Goal: Task Accomplishment & Management: Manage account settings

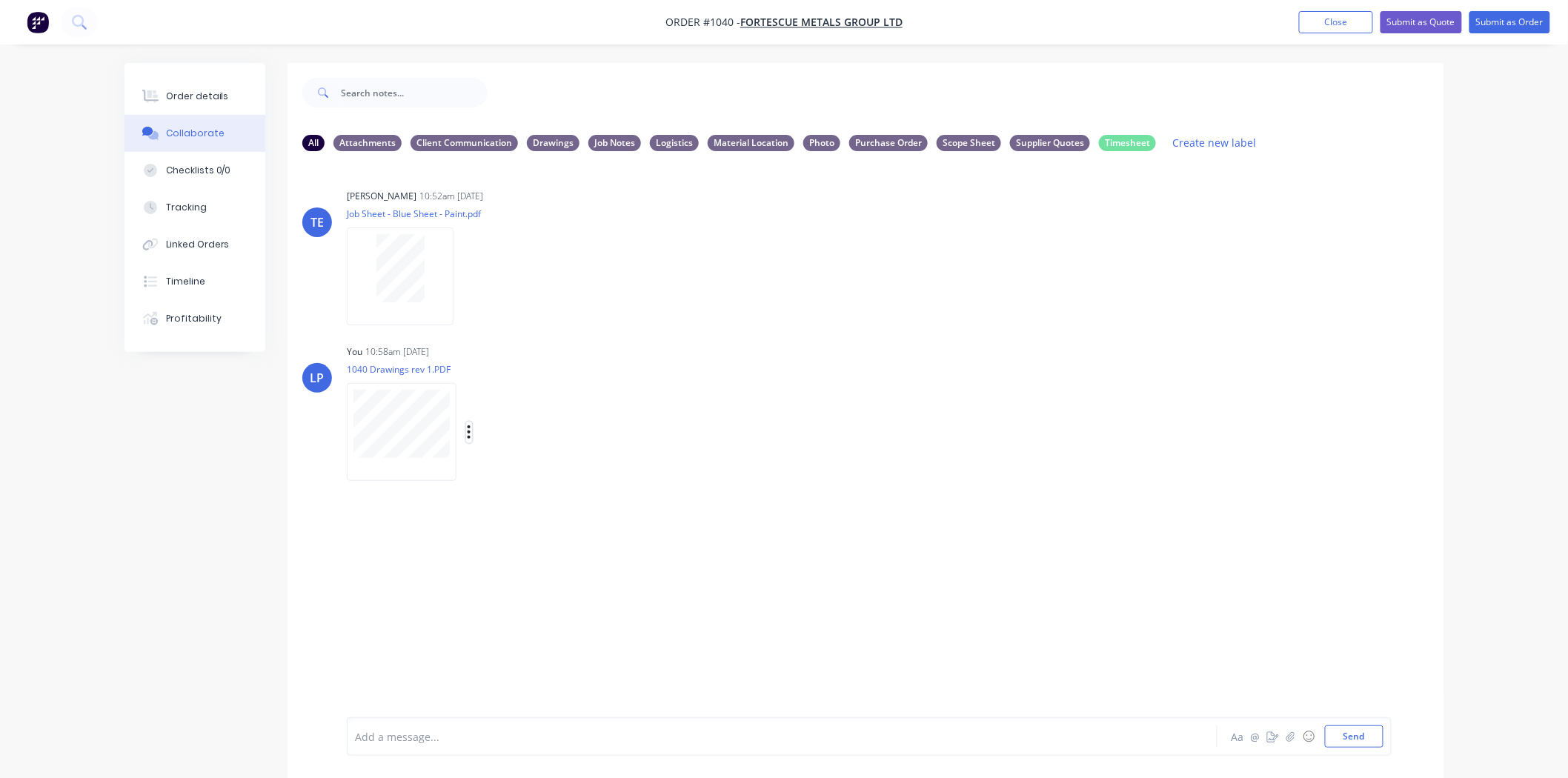
click at [470, 431] on icon "button" at bounding box center [469, 431] width 3 height 13
click at [524, 500] on button "Delete" at bounding box center [567, 504] width 167 height 33
click at [1365, 734] on button "Send" at bounding box center [1355, 736] width 59 height 22
click at [470, 432] on icon "button" at bounding box center [469, 431] width 3 height 13
click at [513, 439] on button "Labels" at bounding box center [567, 438] width 167 height 33
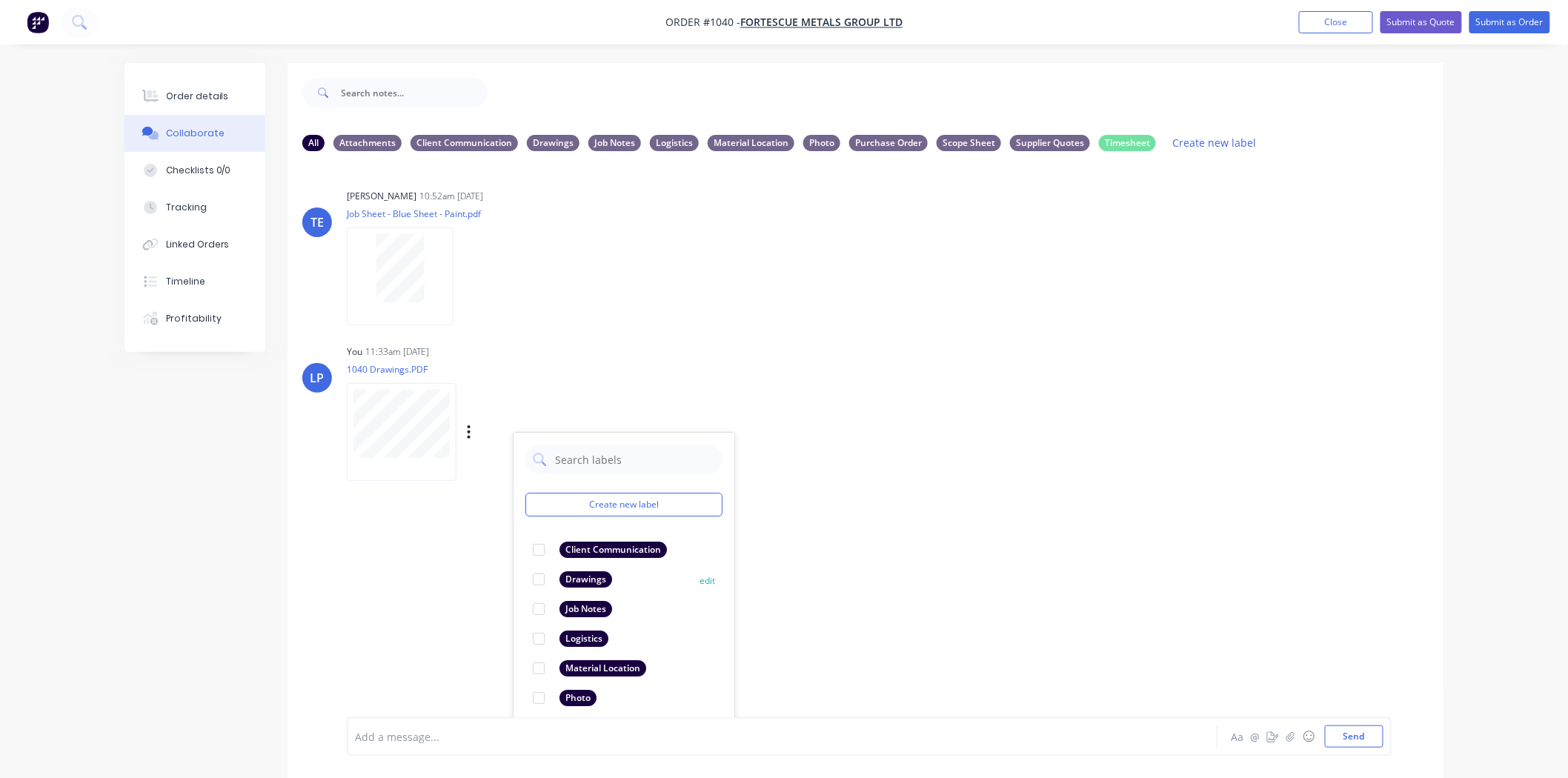
click at [538, 577] on div at bounding box center [538, 579] width 29 height 29
click at [884, 472] on div "LP You 11:33am [DATE] 1040 Drawings.PDF Labels Download Delete Create new label…" at bounding box center [865, 408] width 1156 height 133
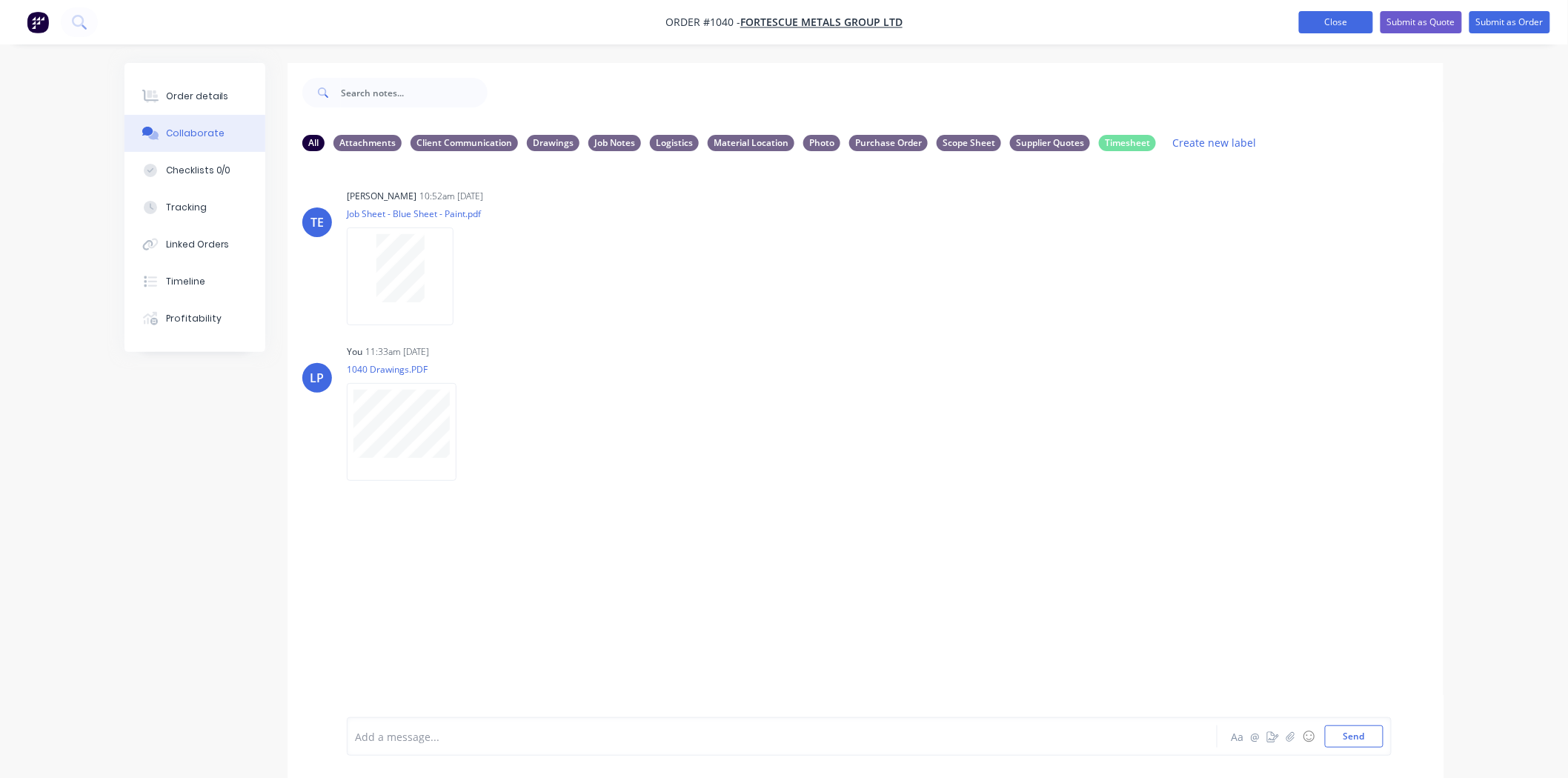
click at [1314, 25] on button "Close" at bounding box center [1335, 22] width 74 height 22
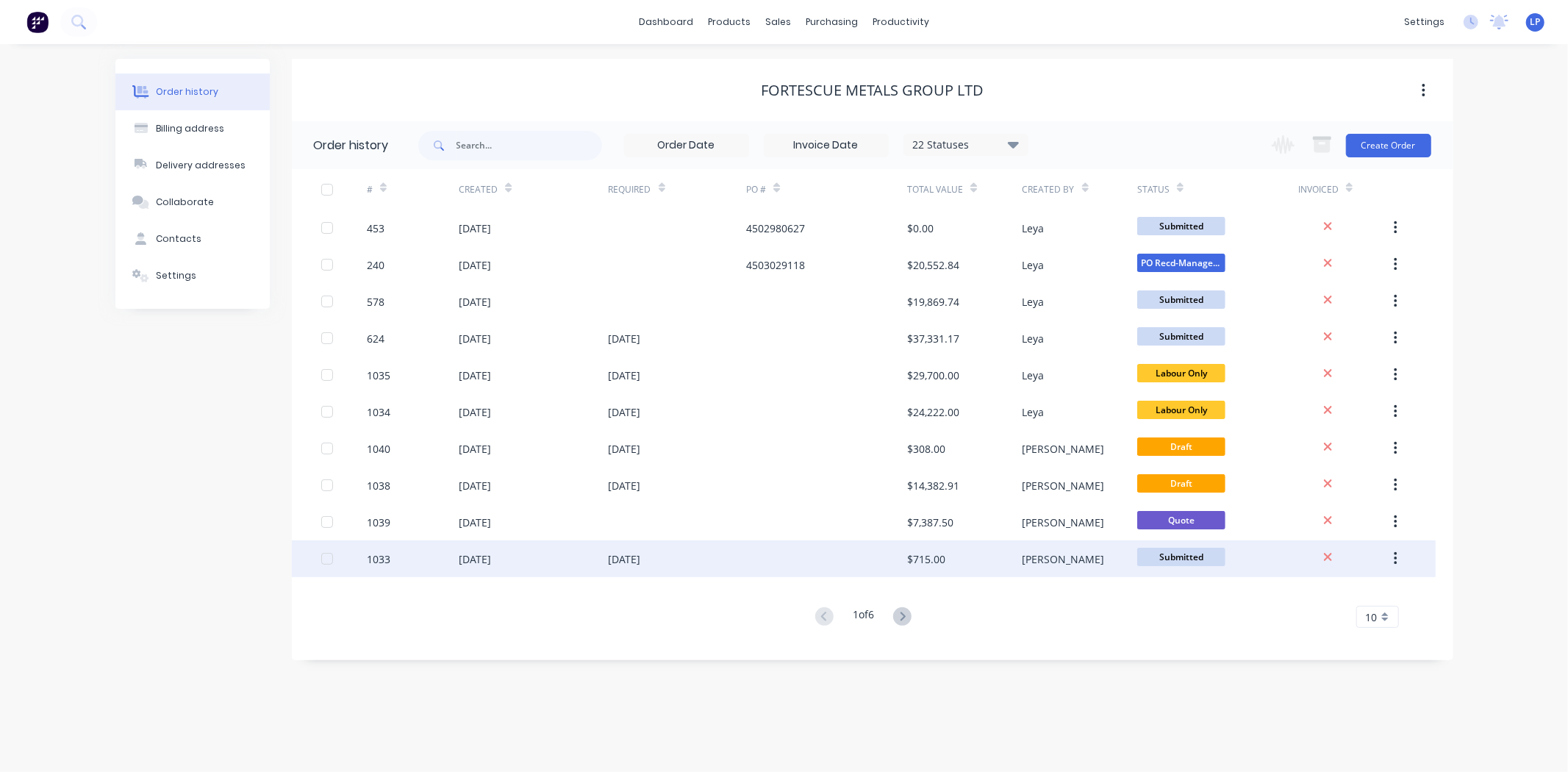
click at [380, 557] on div "1033" at bounding box center [379, 559] width 24 height 16
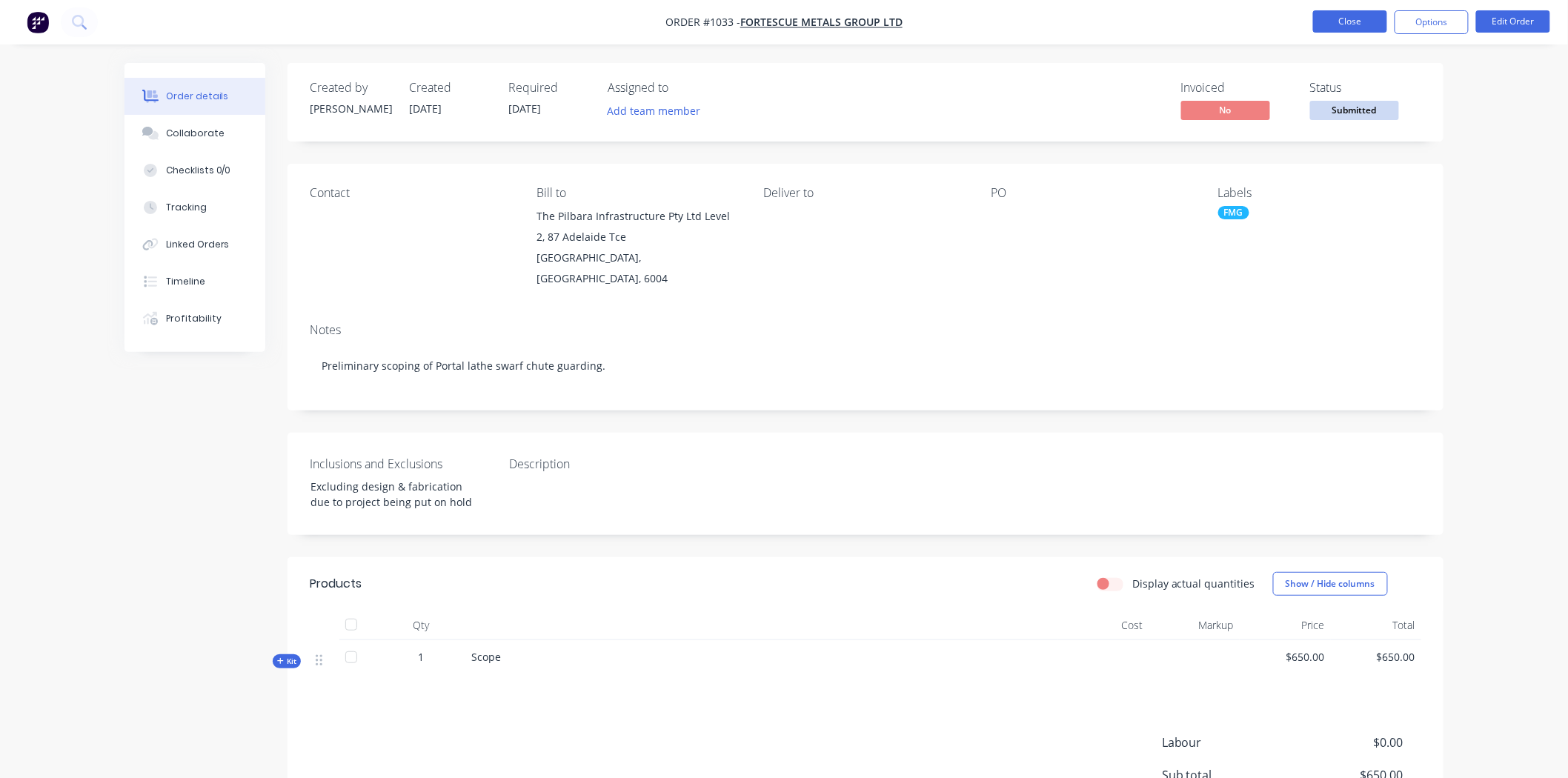
click at [1335, 20] on button "Close" at bounding box center [1350, 21] width 74 height 22
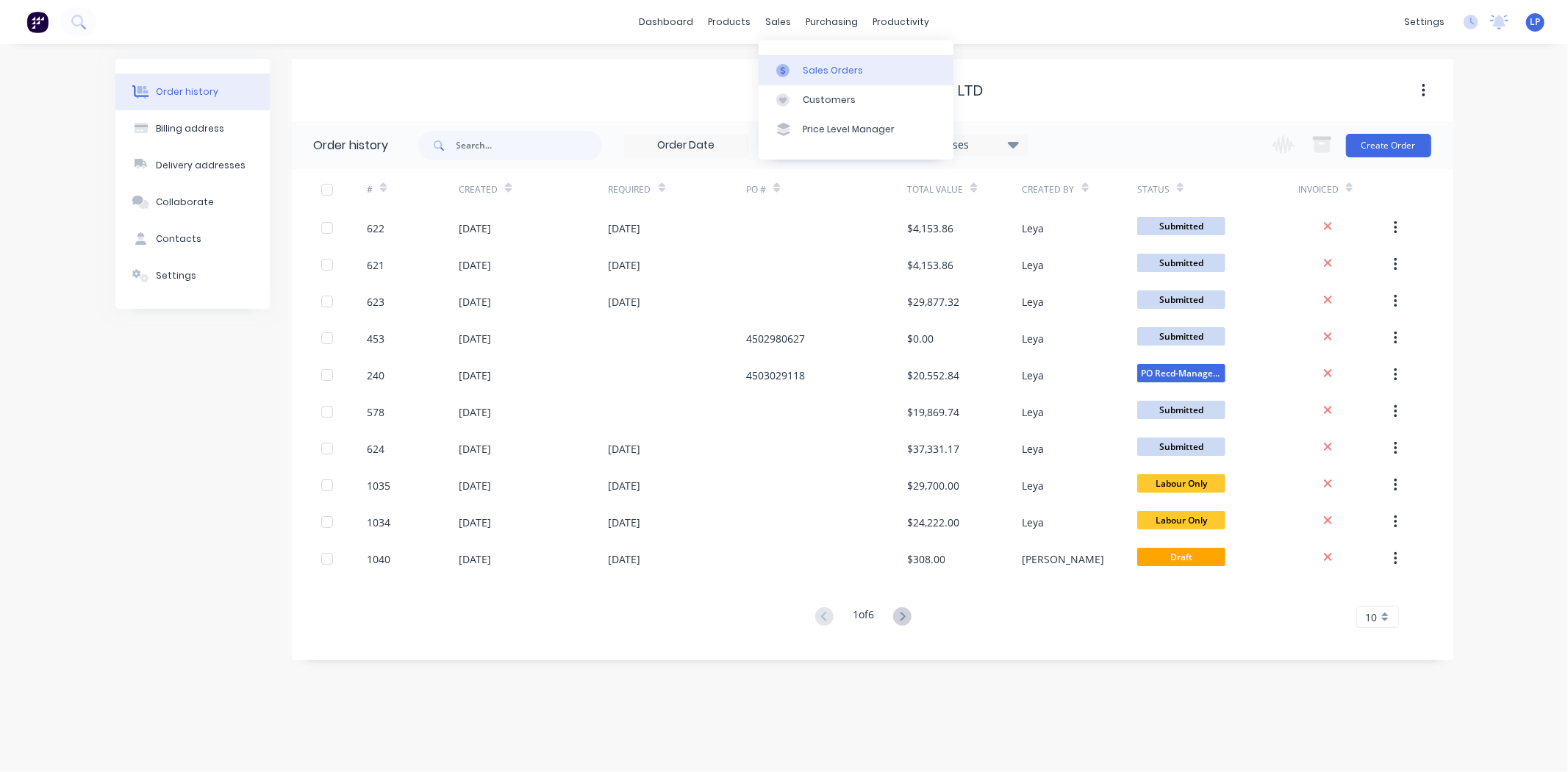
click at [810, 68] on div "Sales Orders" at bounding box center [833, 70] width 61 height 13
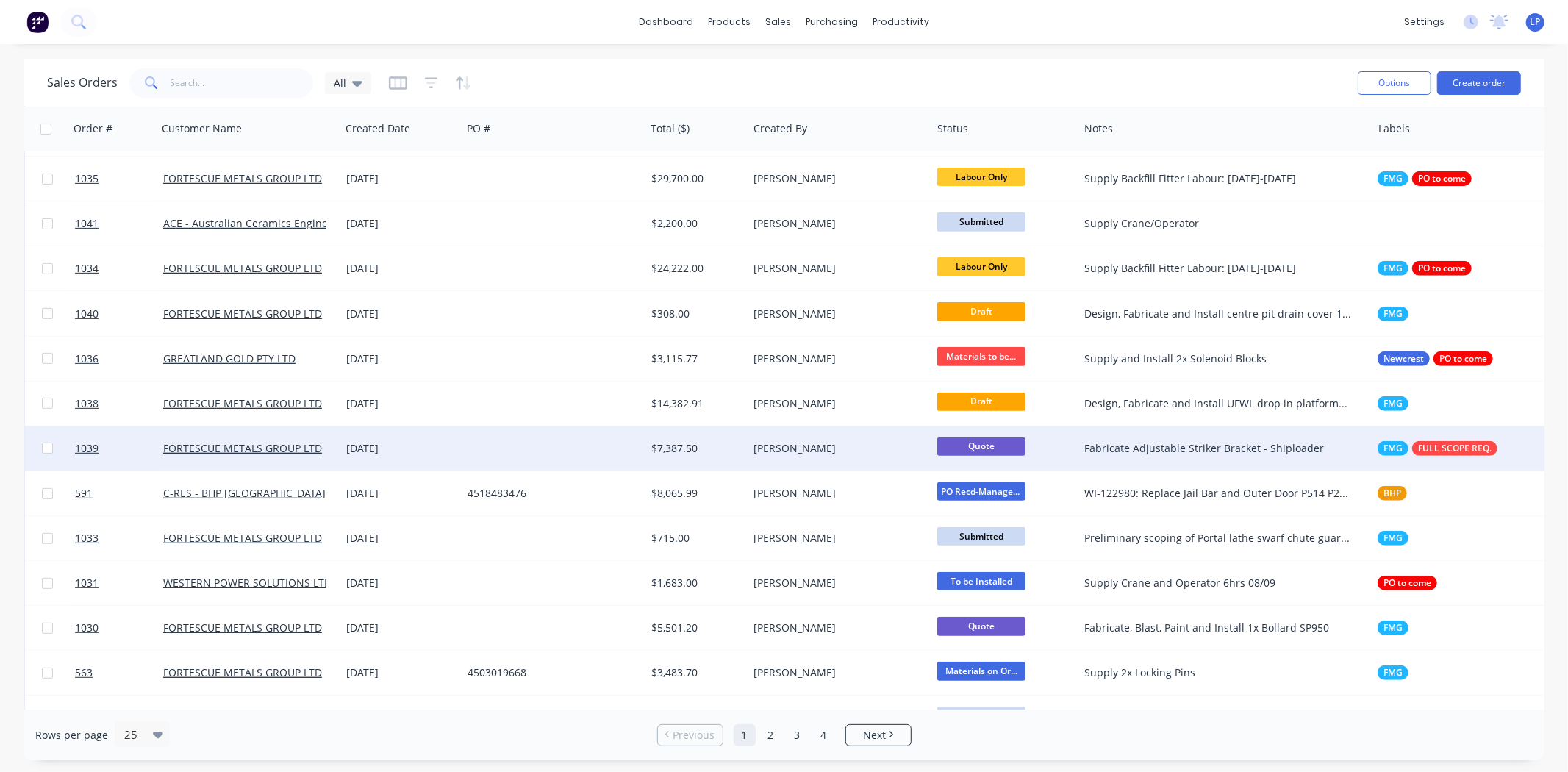
scroll to position [571, 0]
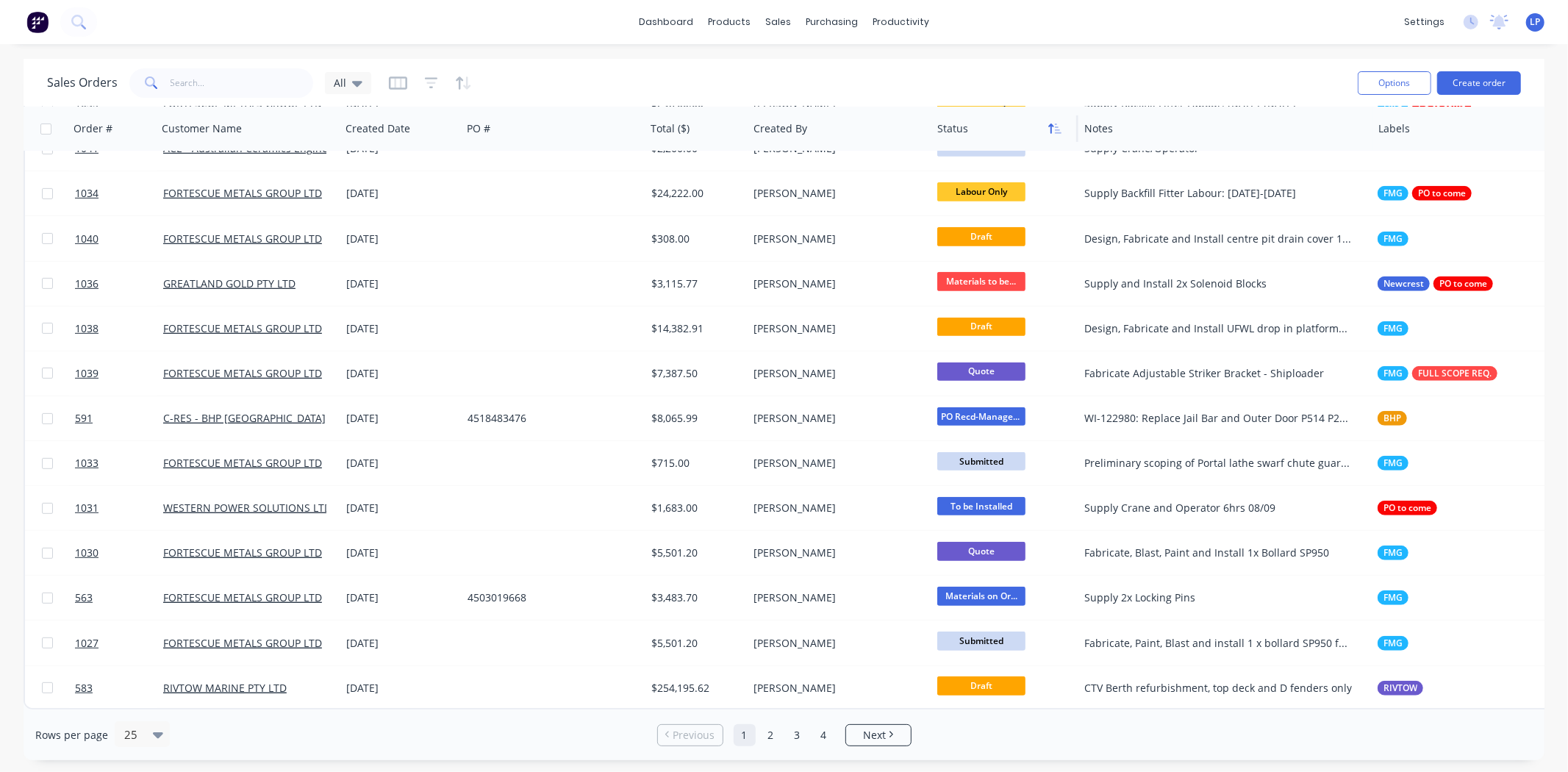
click at [1050, 127] on icon "button" at bounding box center [1055, 128] width 13 height 12
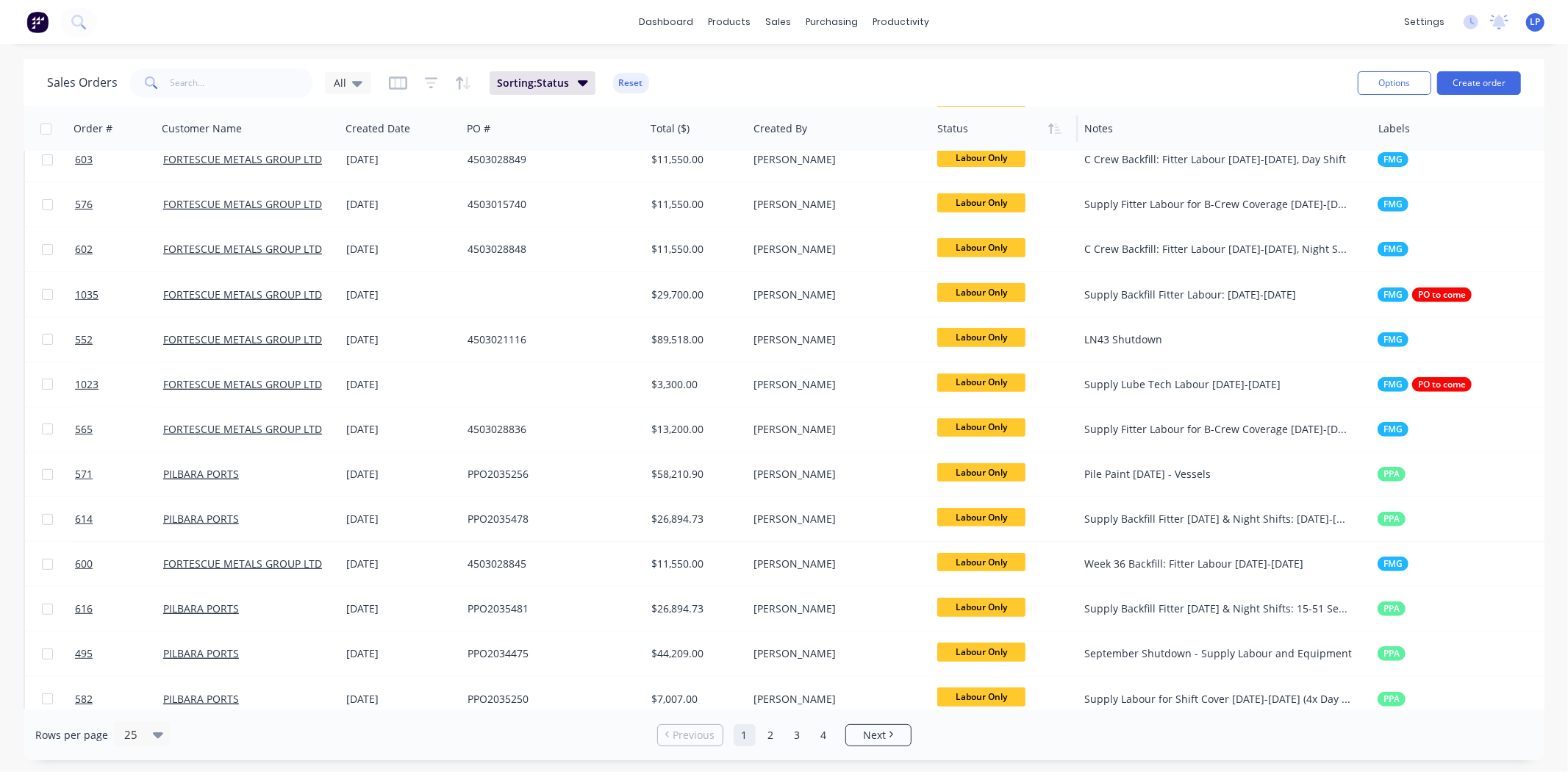
scroll to position [0, 0]
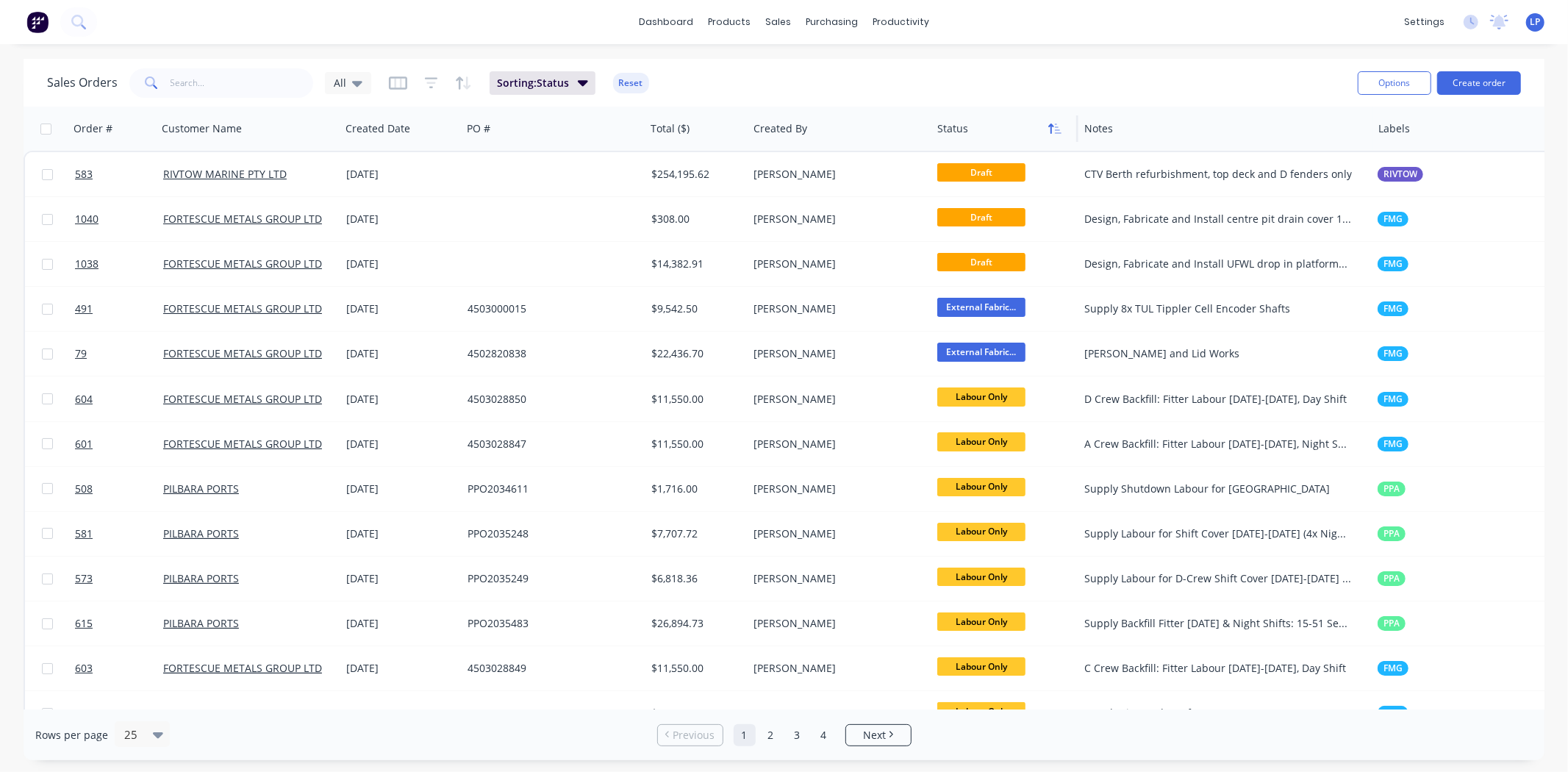
click at [1048, 135] on button "button" at bounding box center [1055, 128] width 22 height 22
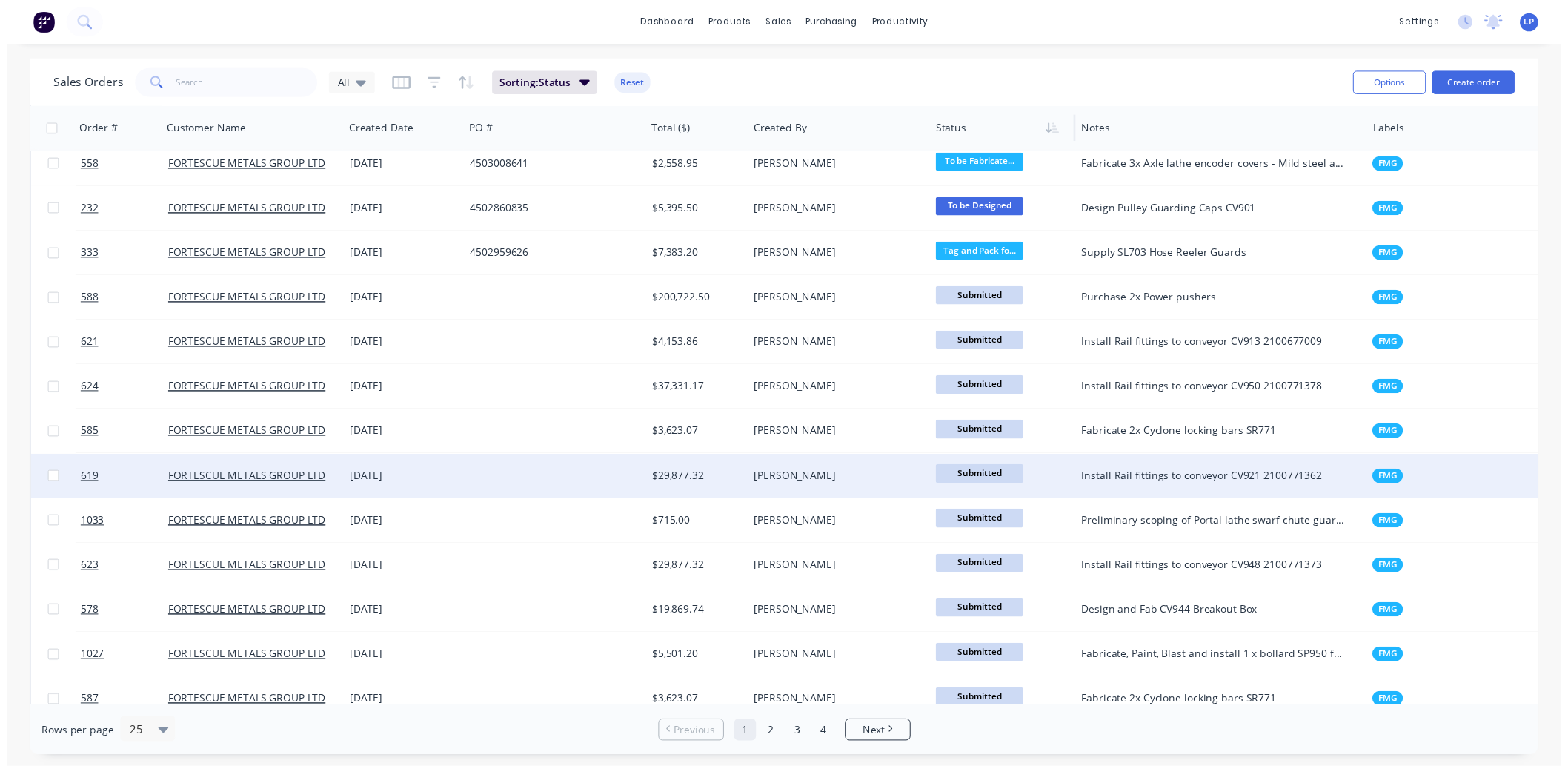
scroll to position [411, 0]
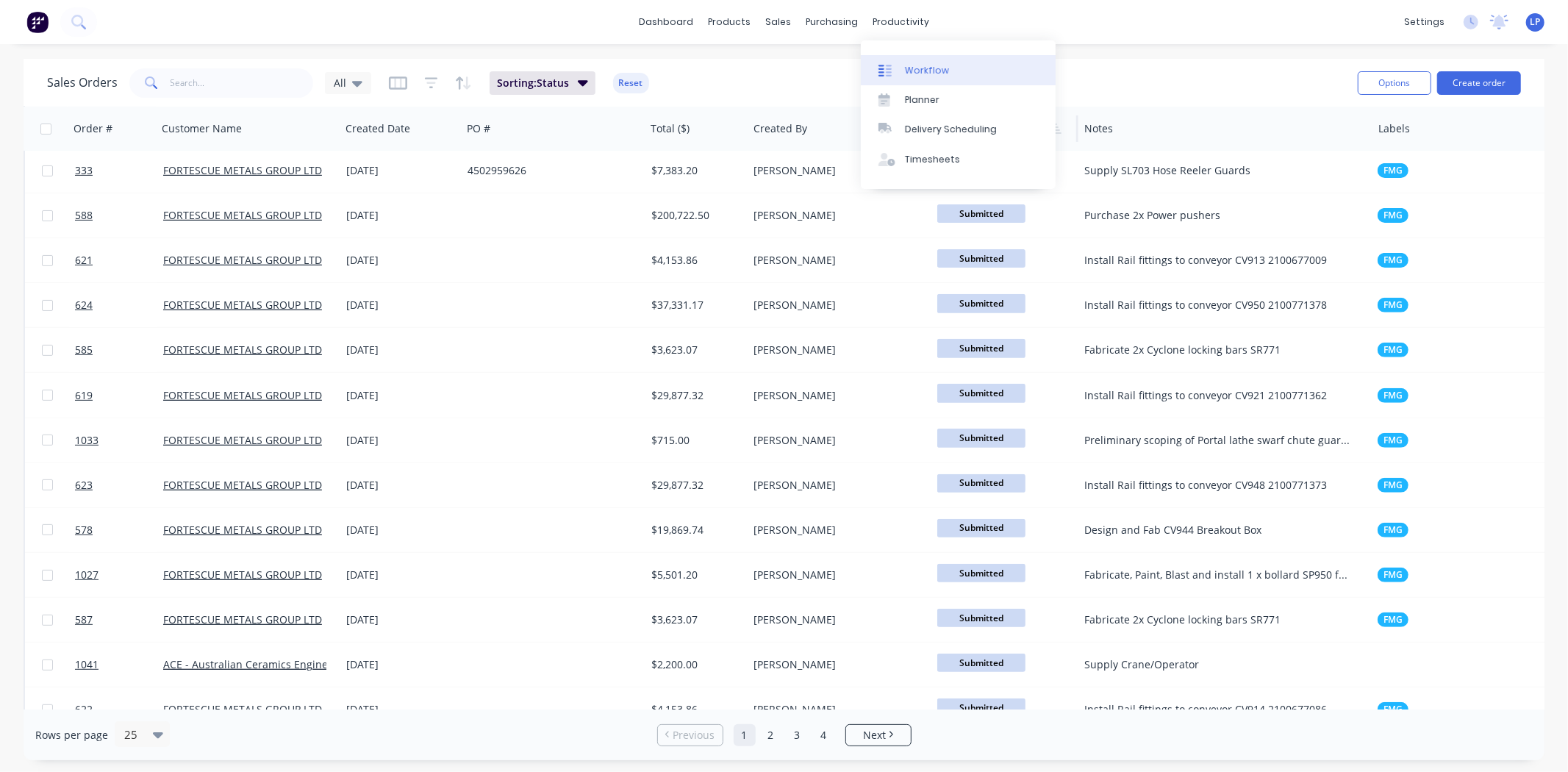
drag, startPoint x: 904, startPoint y: 61, endPoint x: 898, endPoint y: 56, distance: 7.8
click at [904, 61] on link "Workflow" at bounding box center [958, 69] width 194 height 29
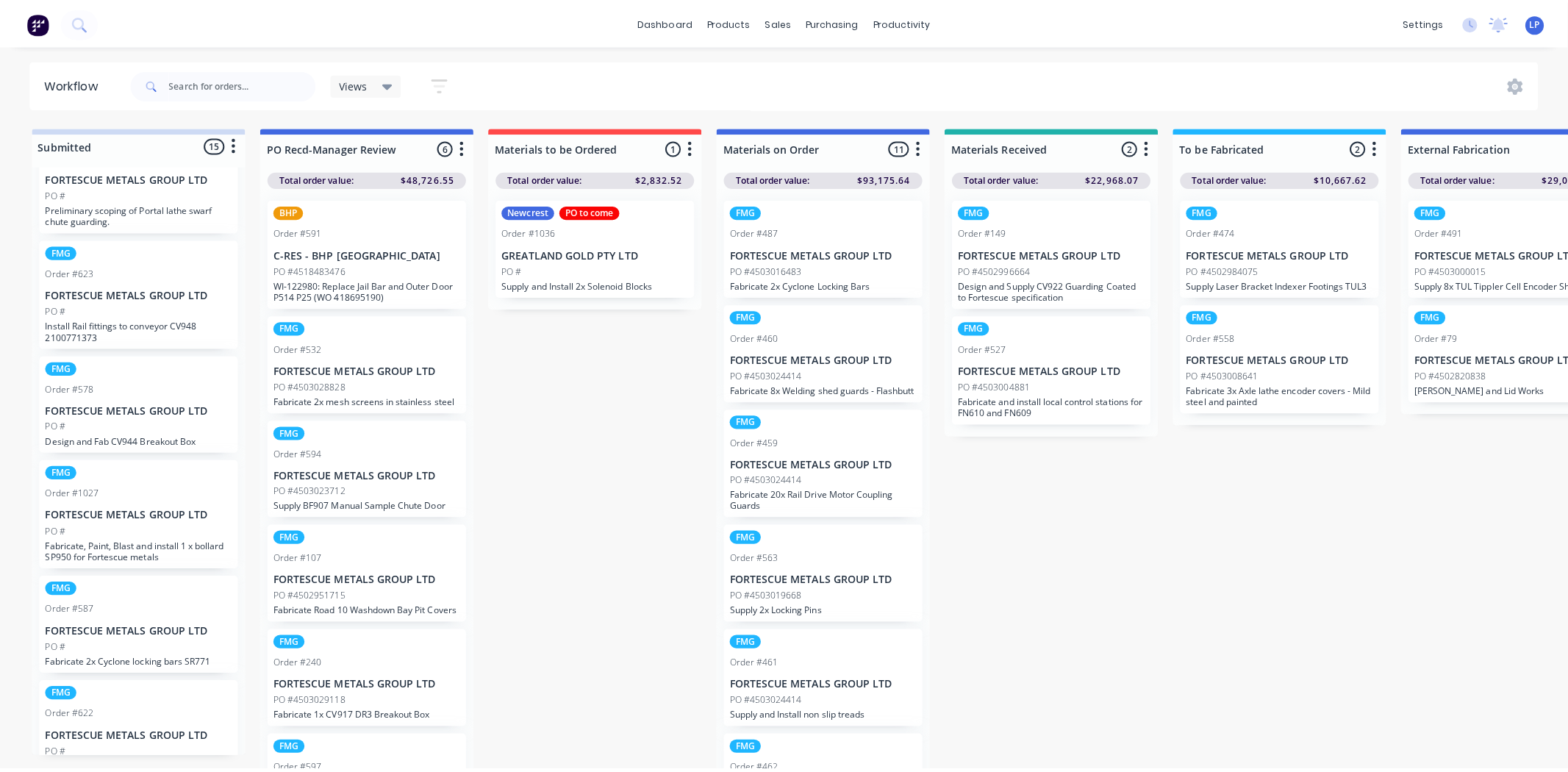
scroll to position [245, 0]
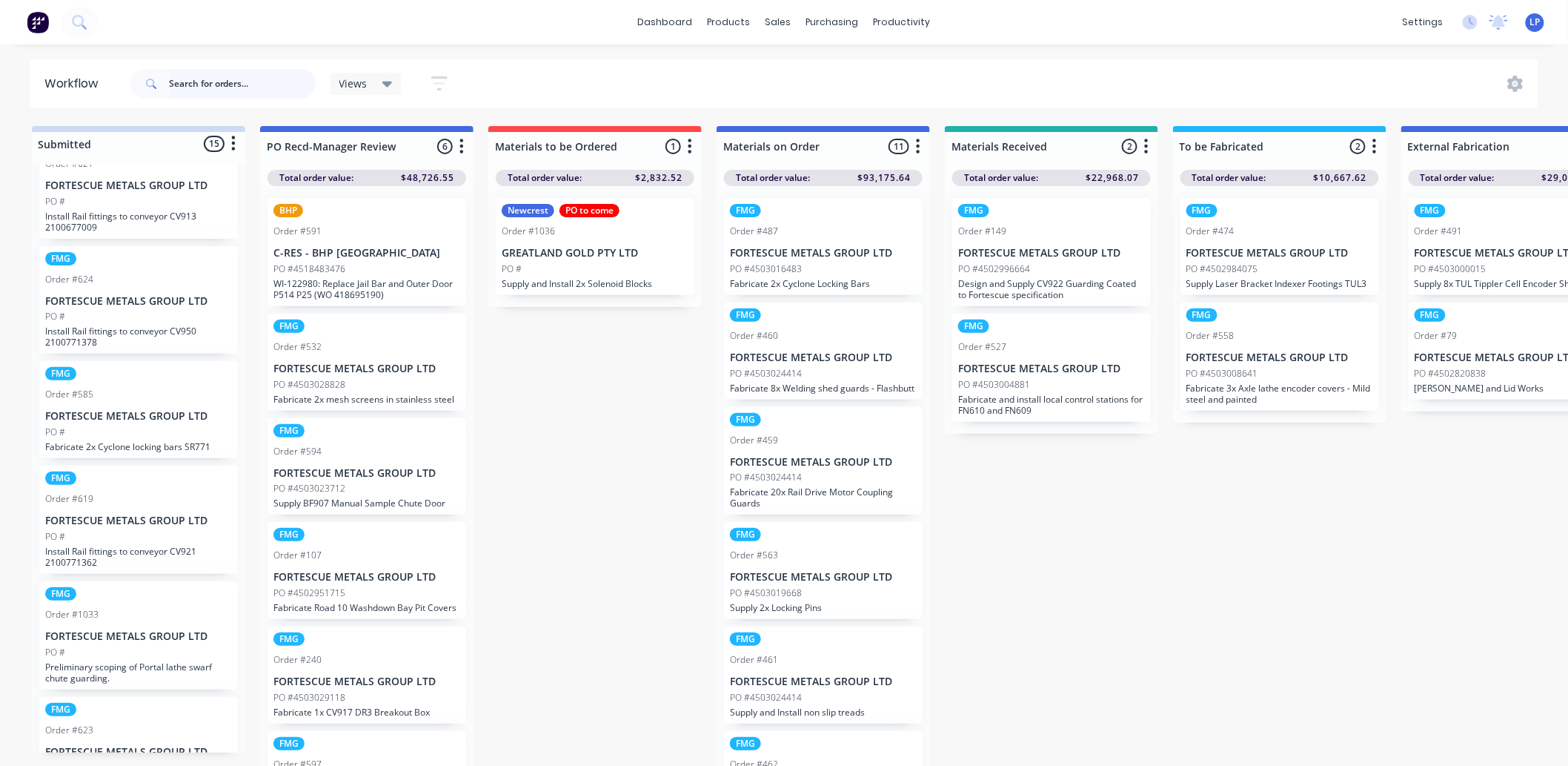
click at [263, 79] on input "text" at bounding box center [242, 83] width 147 height 29
type input "portal lathe"
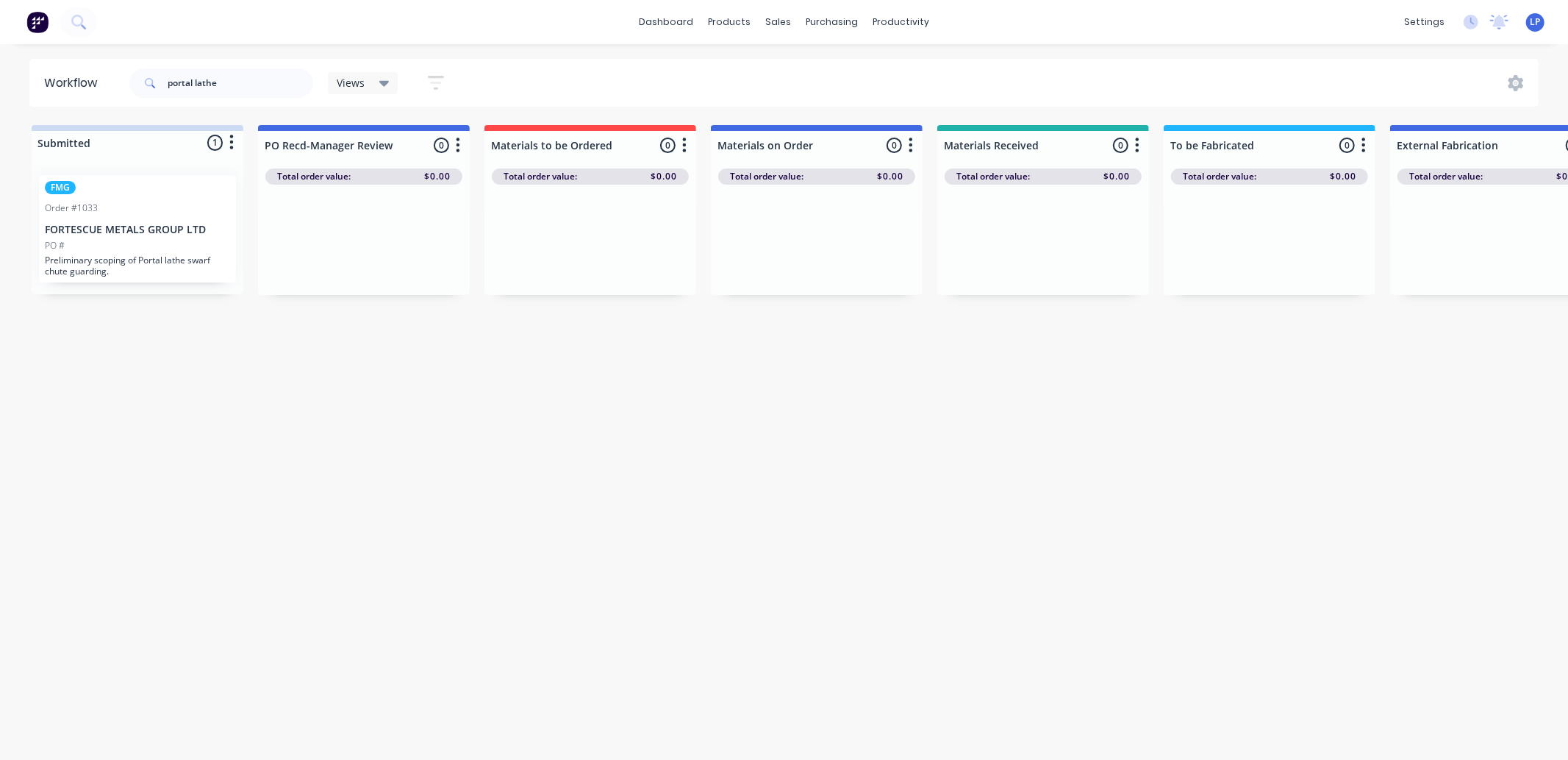
click at [152, 336] on div "Workflow portal lathe Views Save new view None (Default) edit Labour Only edit …" at bounding box center [784, 395] width 1568 height 672
click at [817, 67] on div "Sales Orders" at bounding box center [833, 70] width 61 height 13
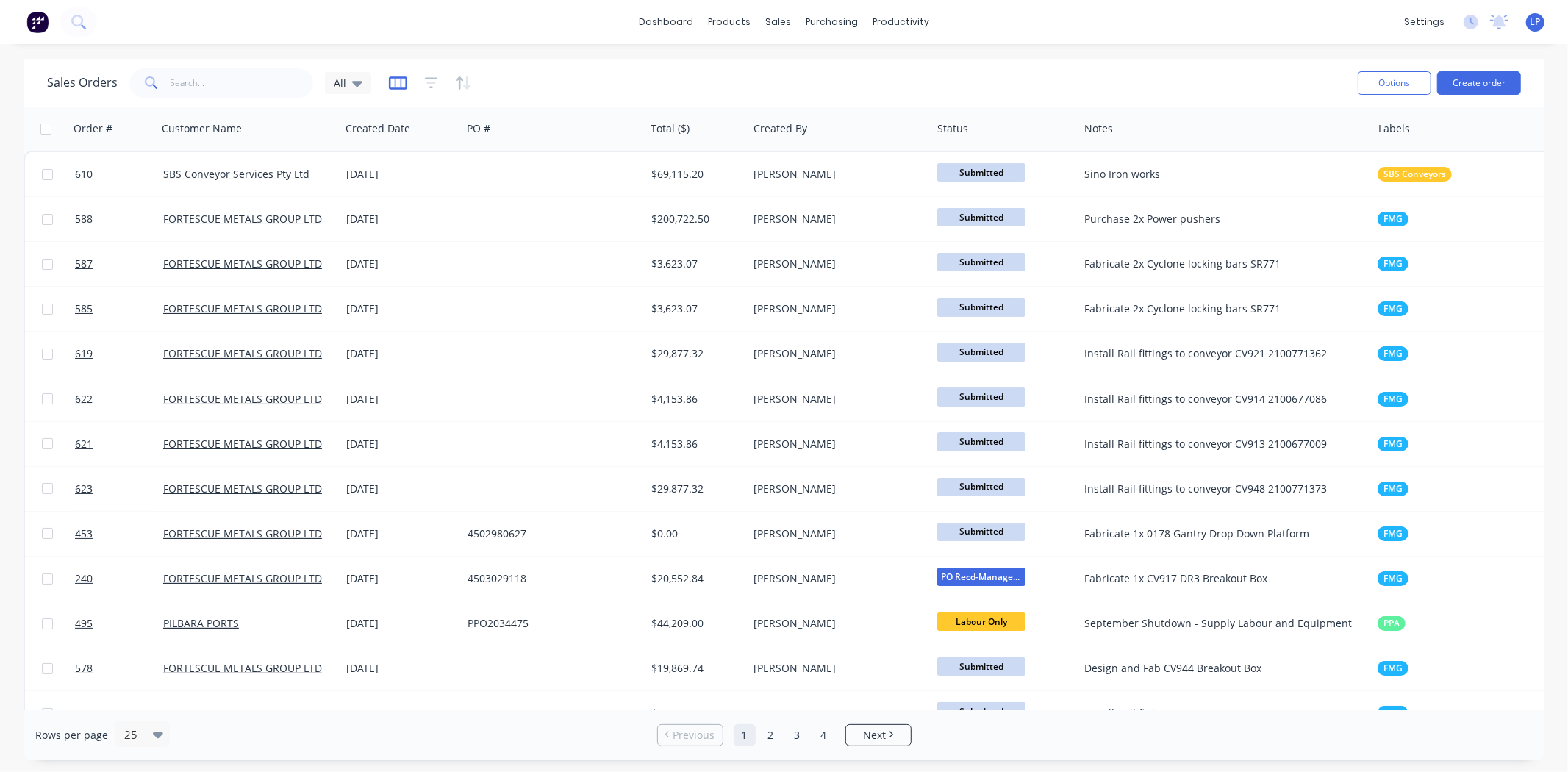
click at [390, 79] on icon "button" at bounding box center [398, 83] width 18 height 15
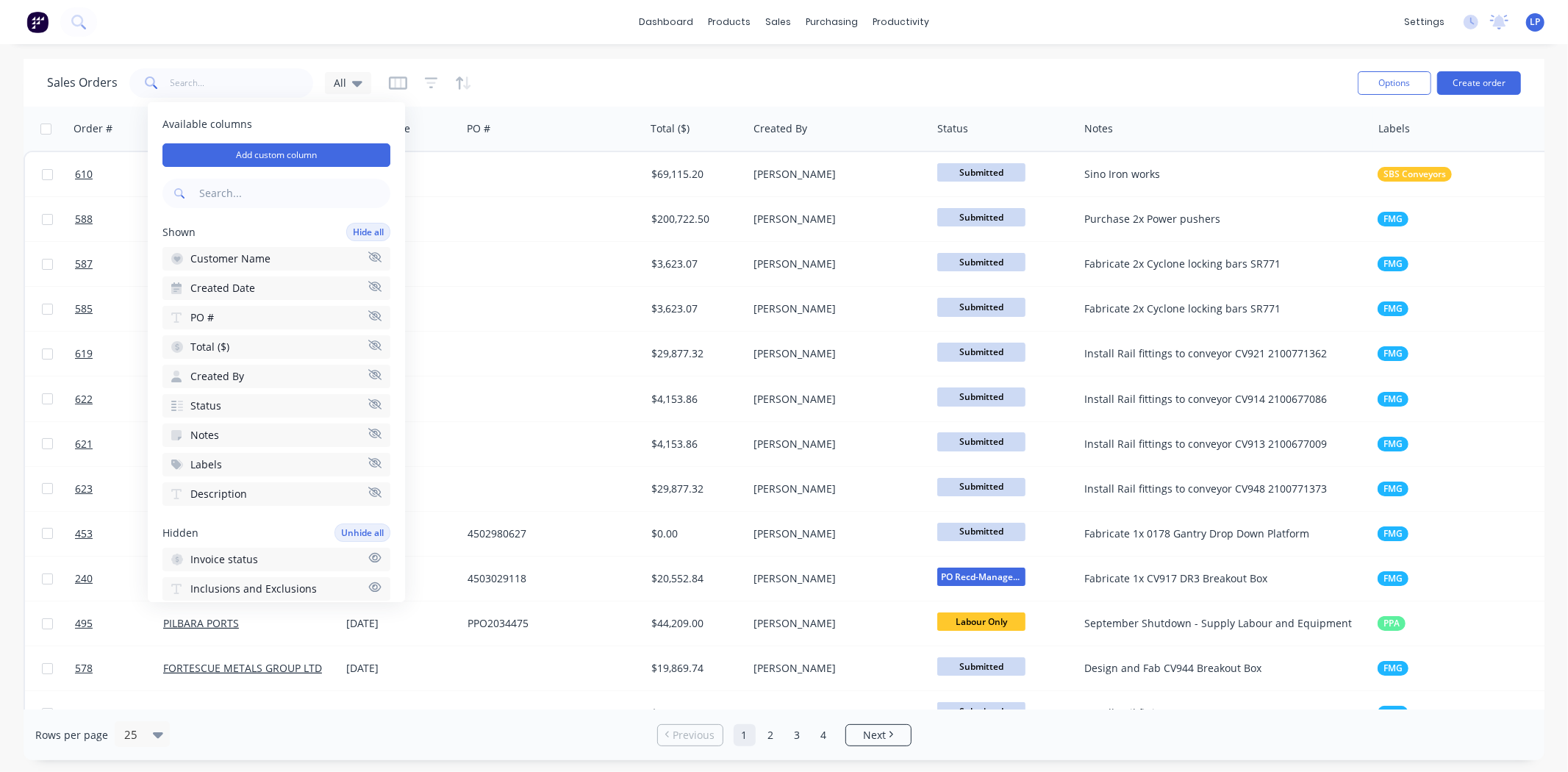
click at [926, 70] on div "Sales Orders All" at bounding box center [697, 83] width 1299 height 36
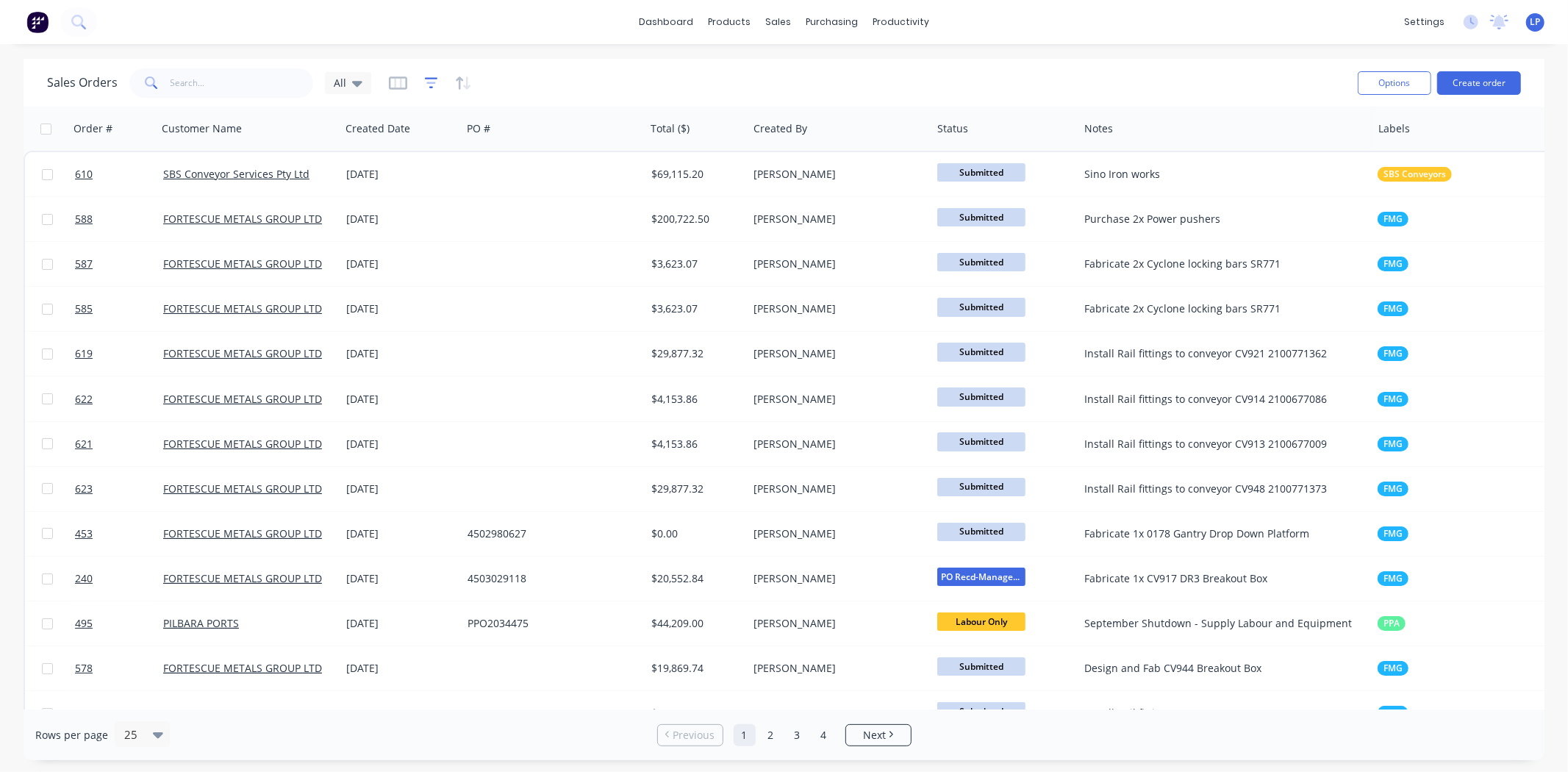
click at [425, 78] on icon "button" at bounding box center [431, 83] width 13 height 11
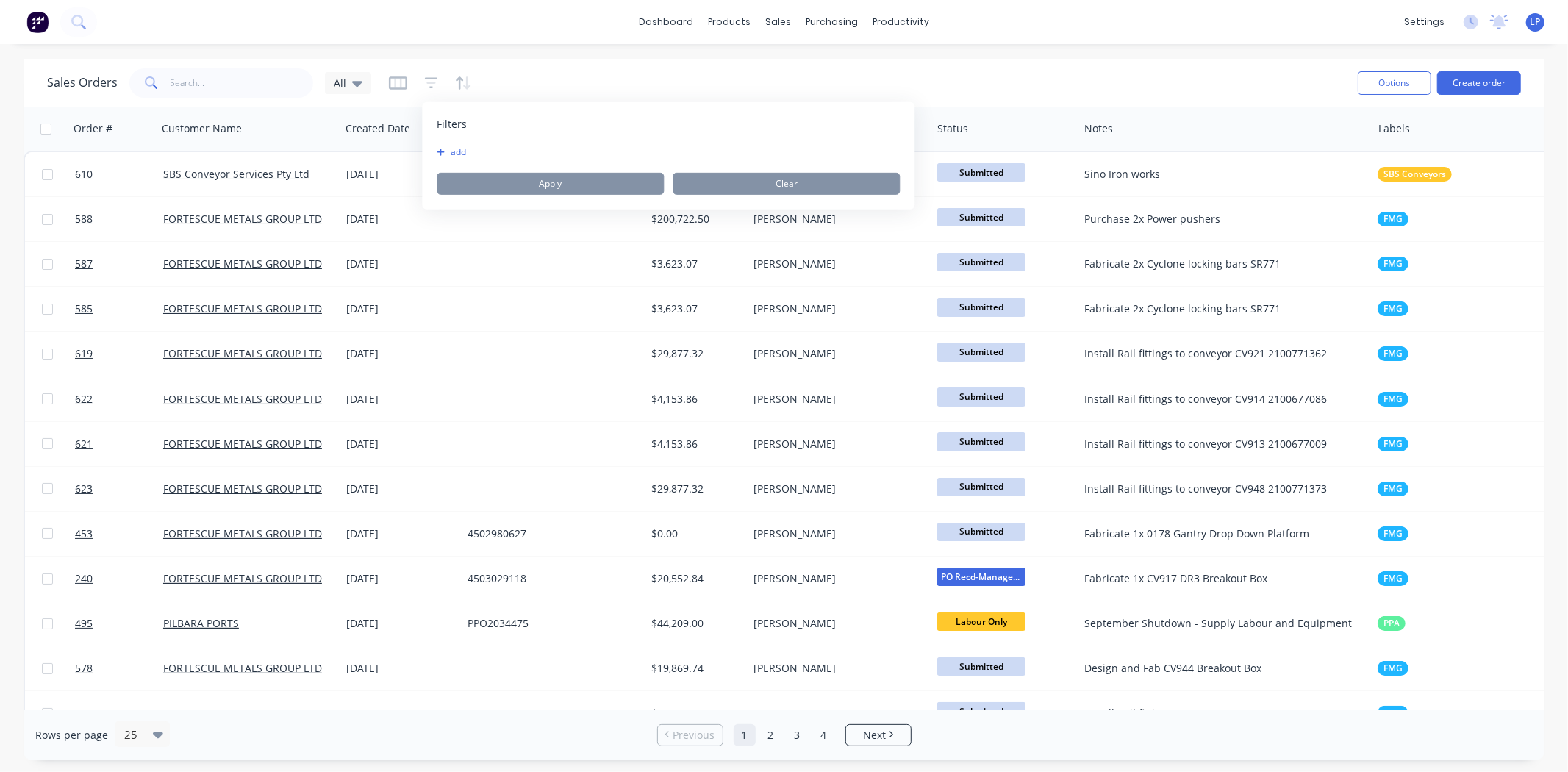
click at [460, 148] on button "add" at bounding box center [455, 152] width 37 height 12
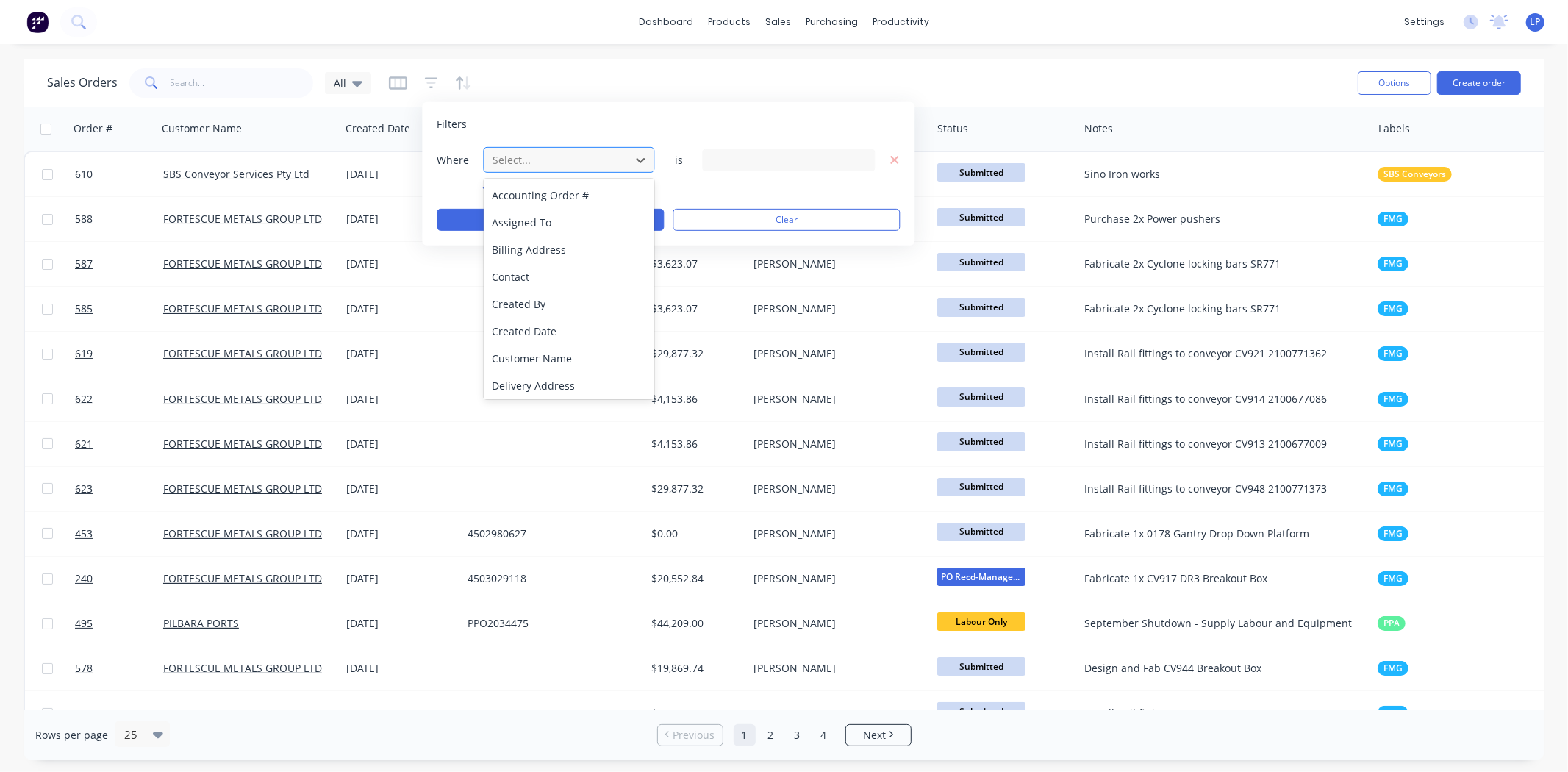
click at [623, 158] on div "Select..." at bounding box center [557, 160] width 140 height 24
click at [515, 224] on div "Labels" at bounding box center [570, 220] width 172 height 28
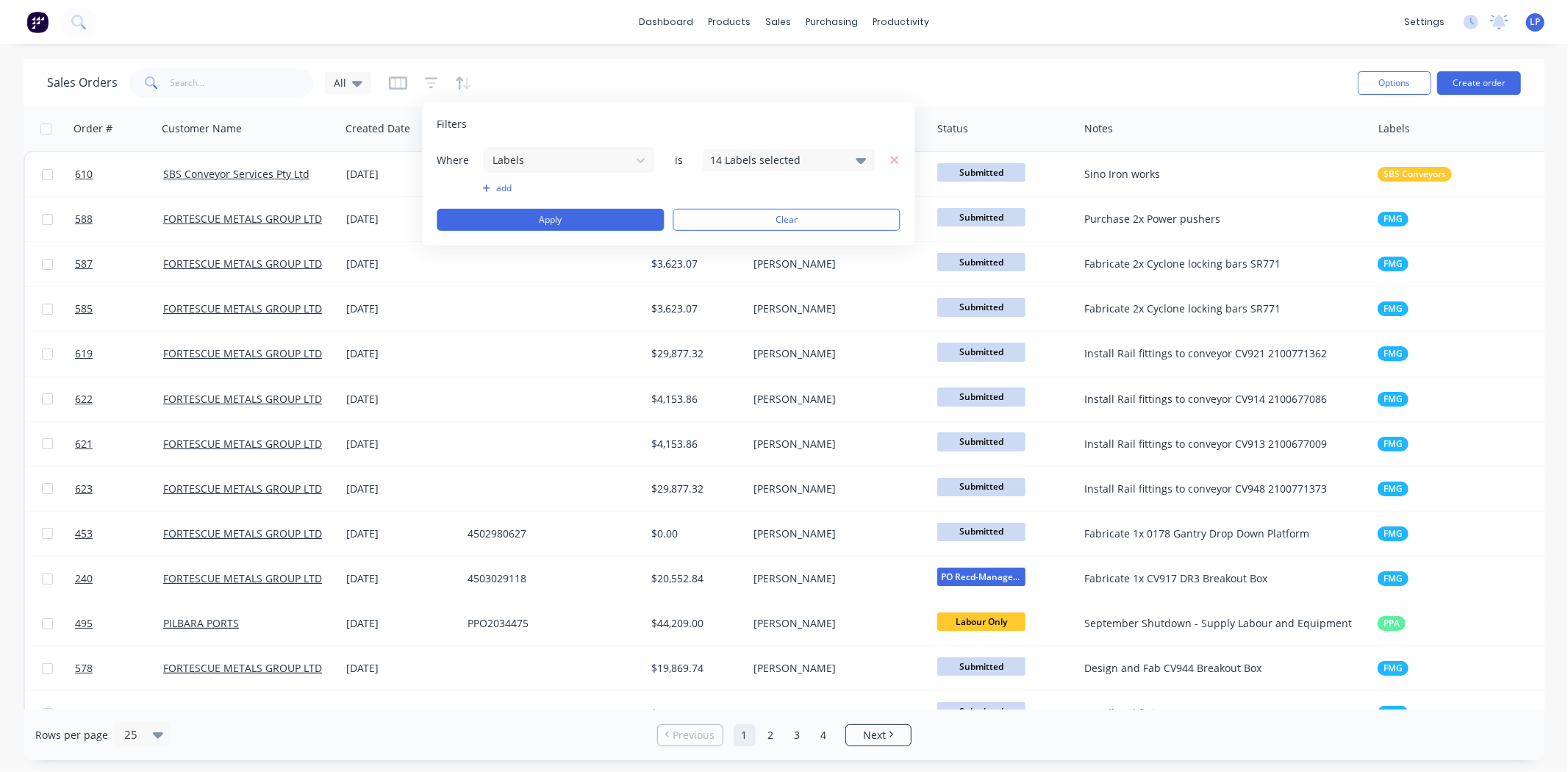
click at [784, 157] on div "14 Labels selected" at bounding box center [776, 160] width 133 height 16
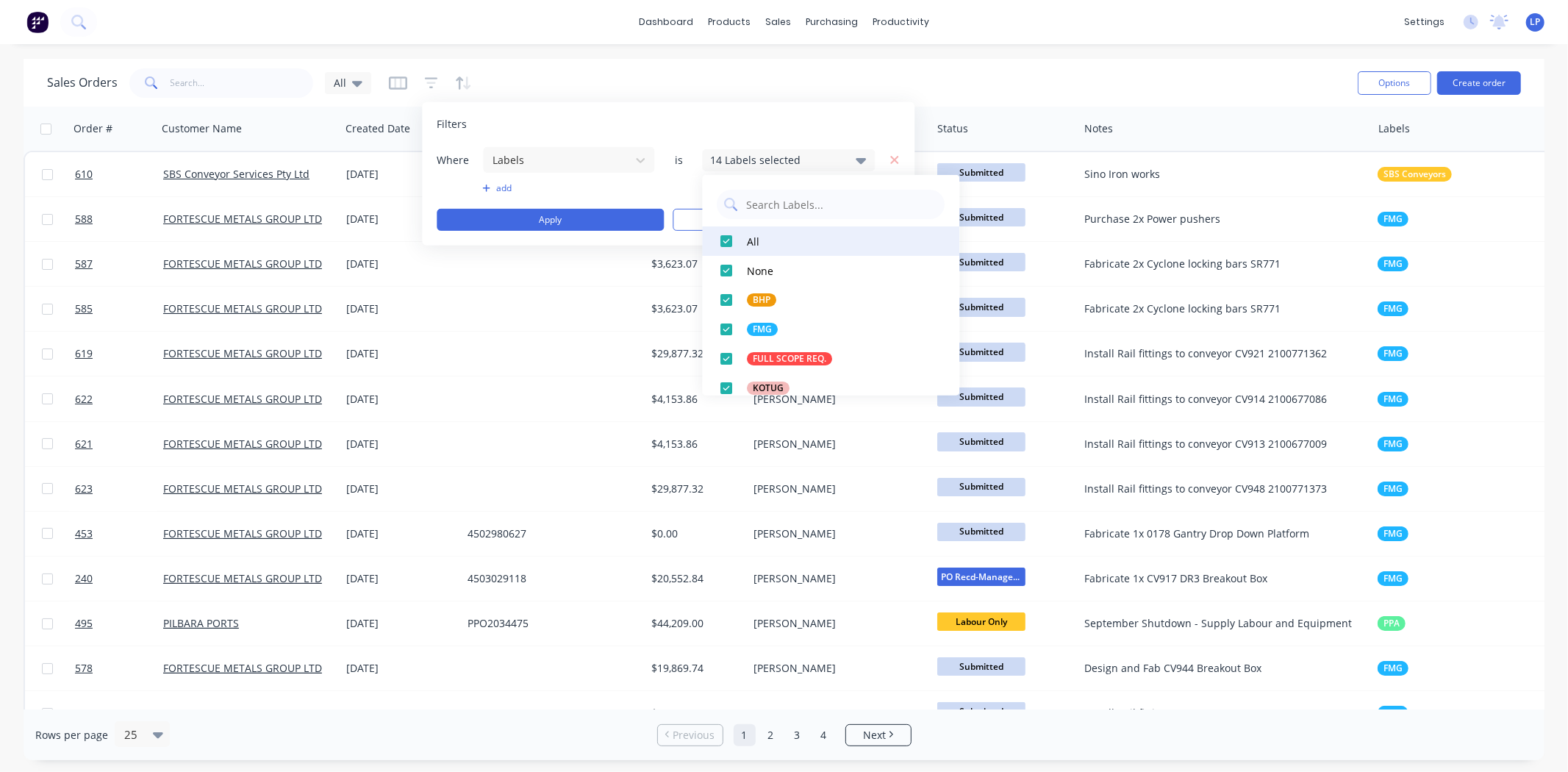
click at [730, 236] on div at bounding box center [727, 241] width 29 height 29
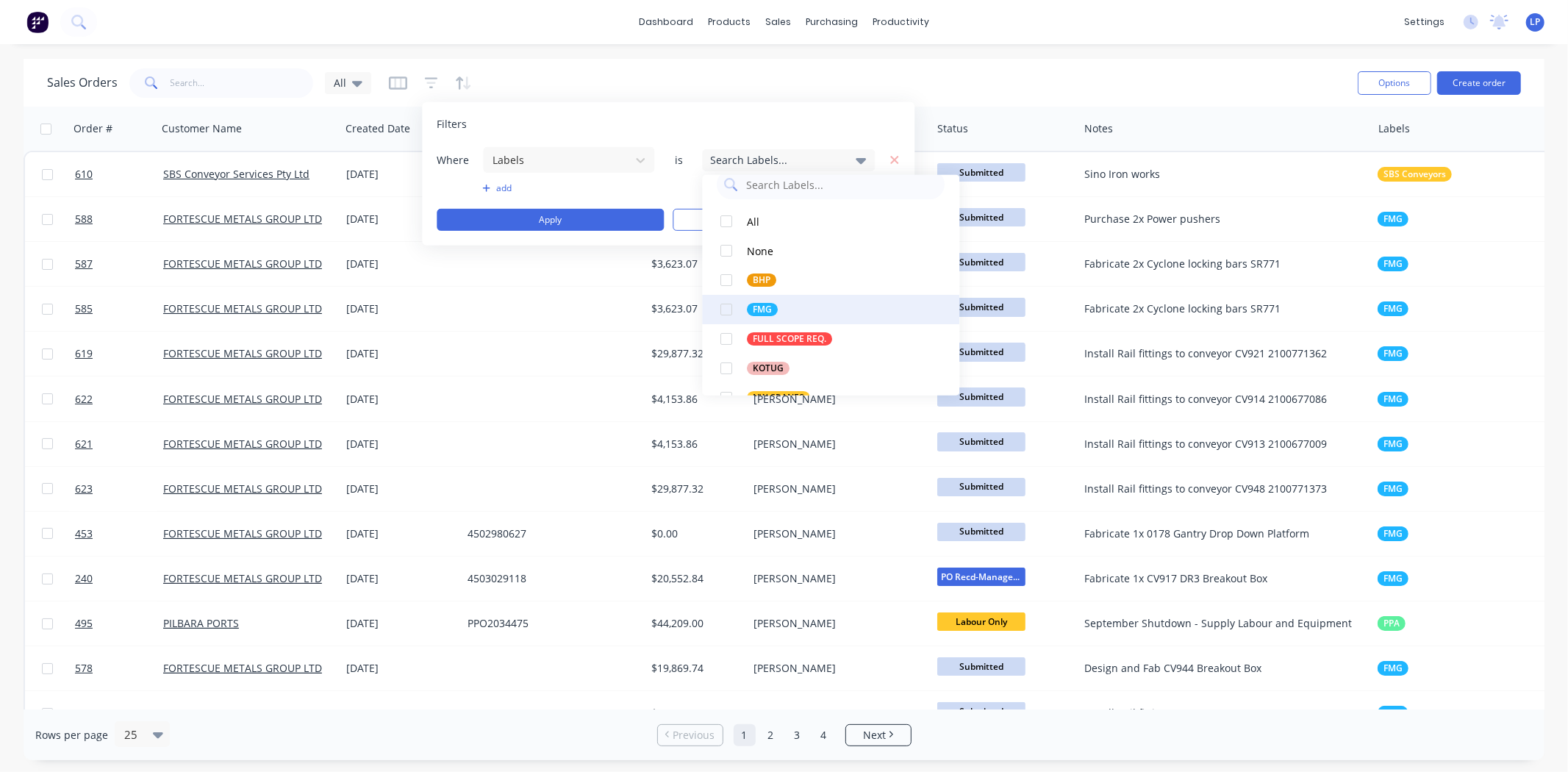
scroll to position [0, 0]
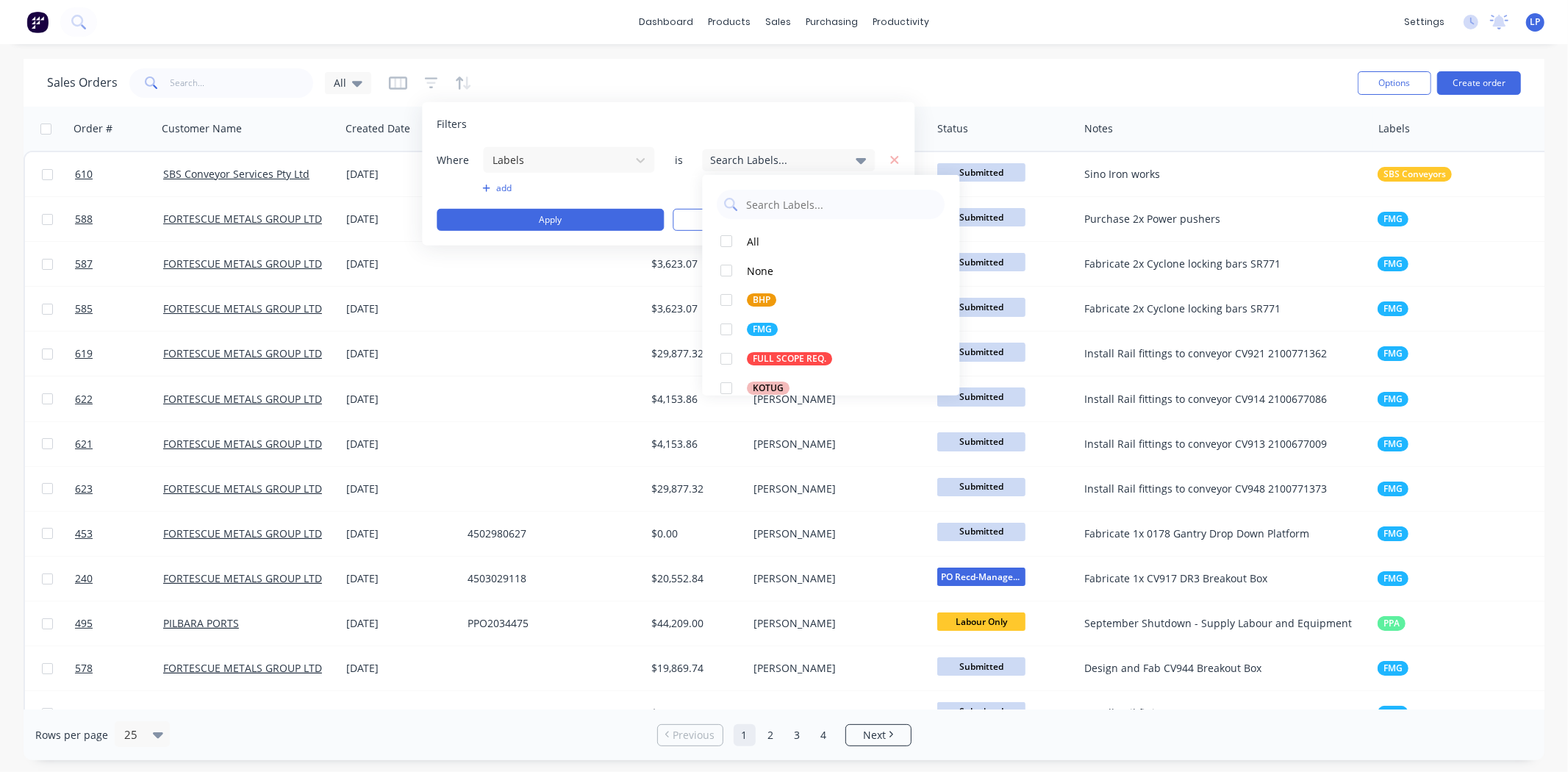
click at [864, 161] on icon at bounding box center [861, 159] width 10 height 17
click at [647, 157] on icon at bounding box center [640, 159] width 15 height 15
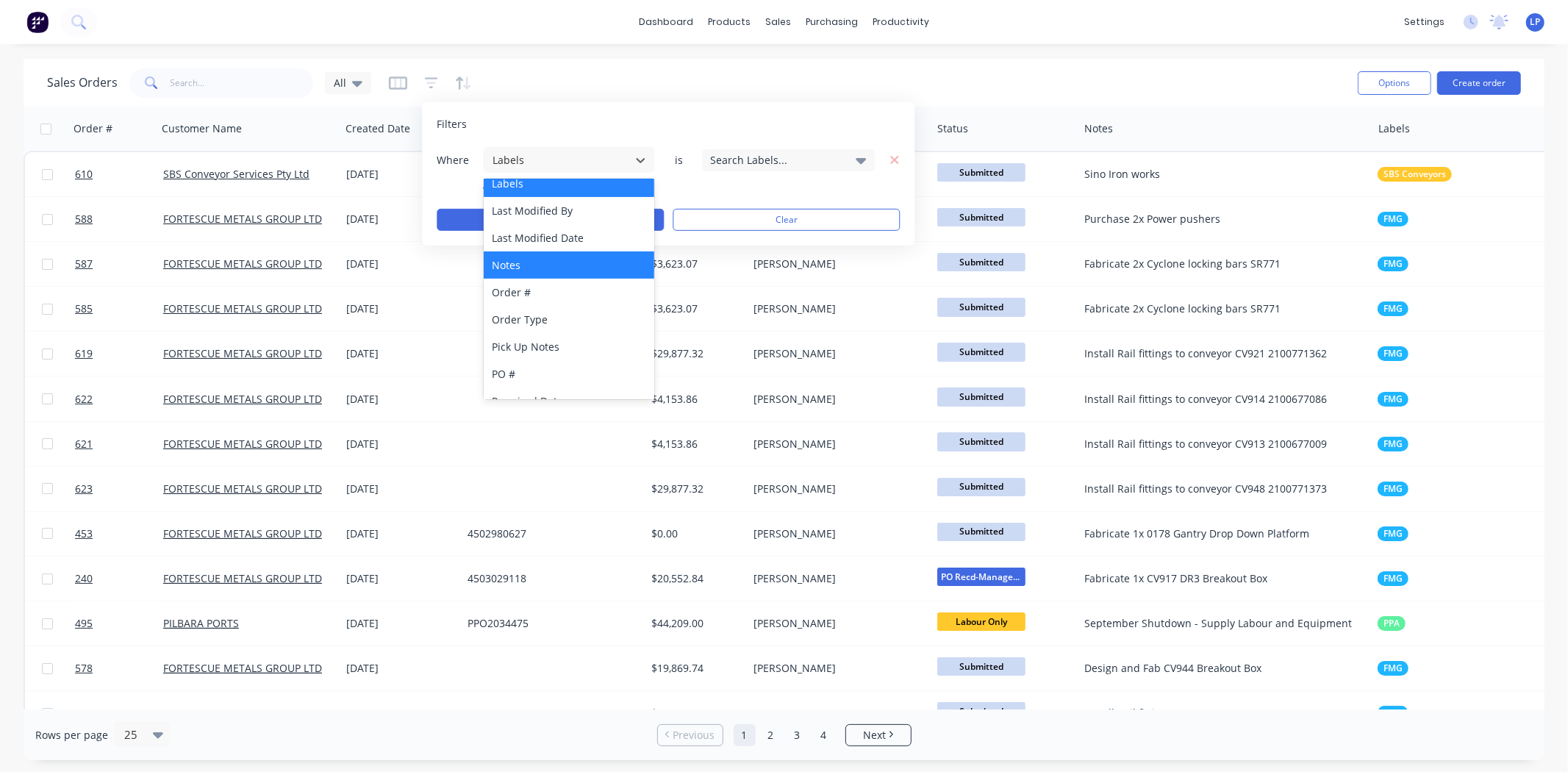
scroll to position [408, 0]
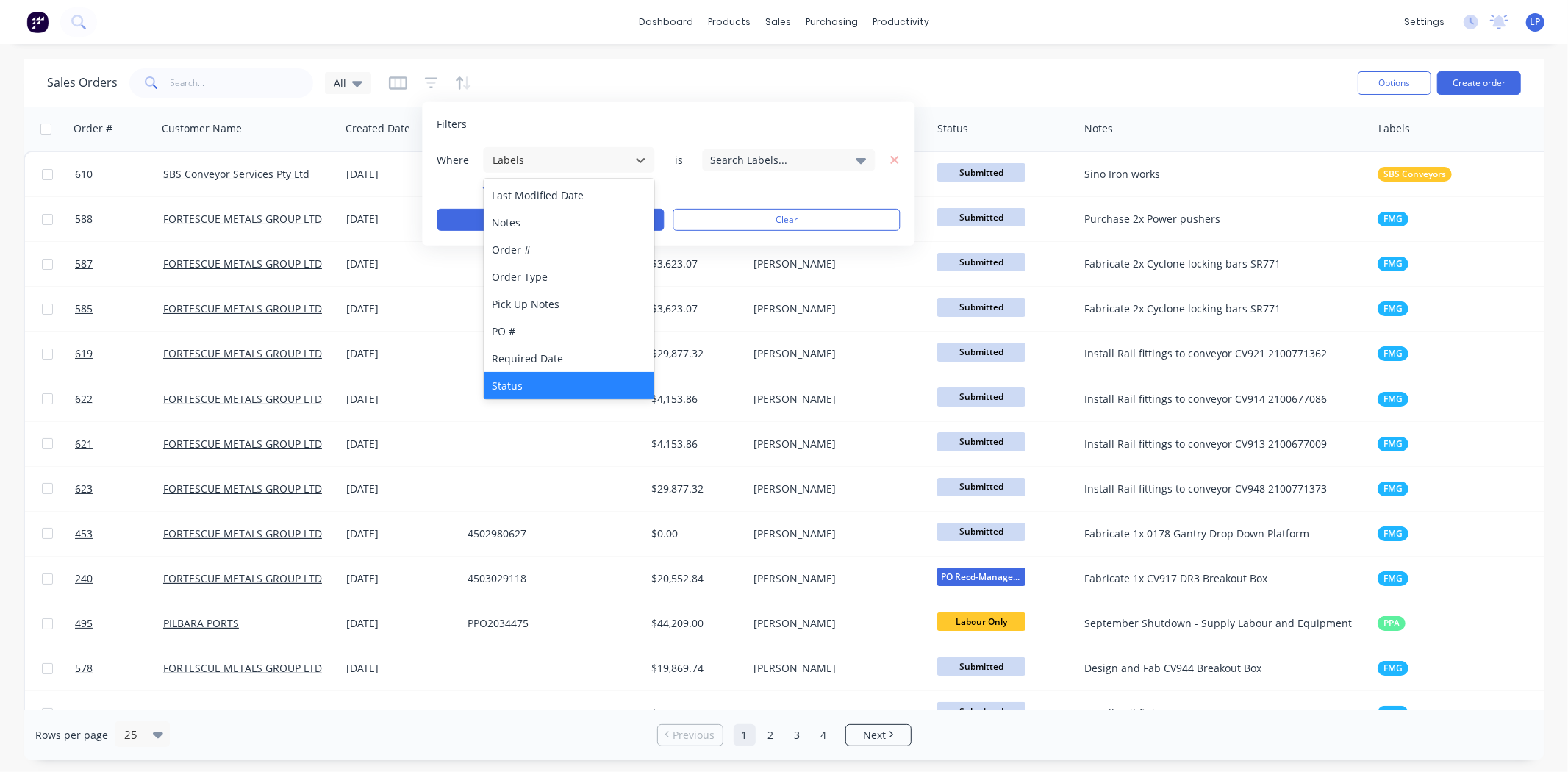
click at [519, 382] on div "Status" at bounding box center [570, 386] width 172 height 28
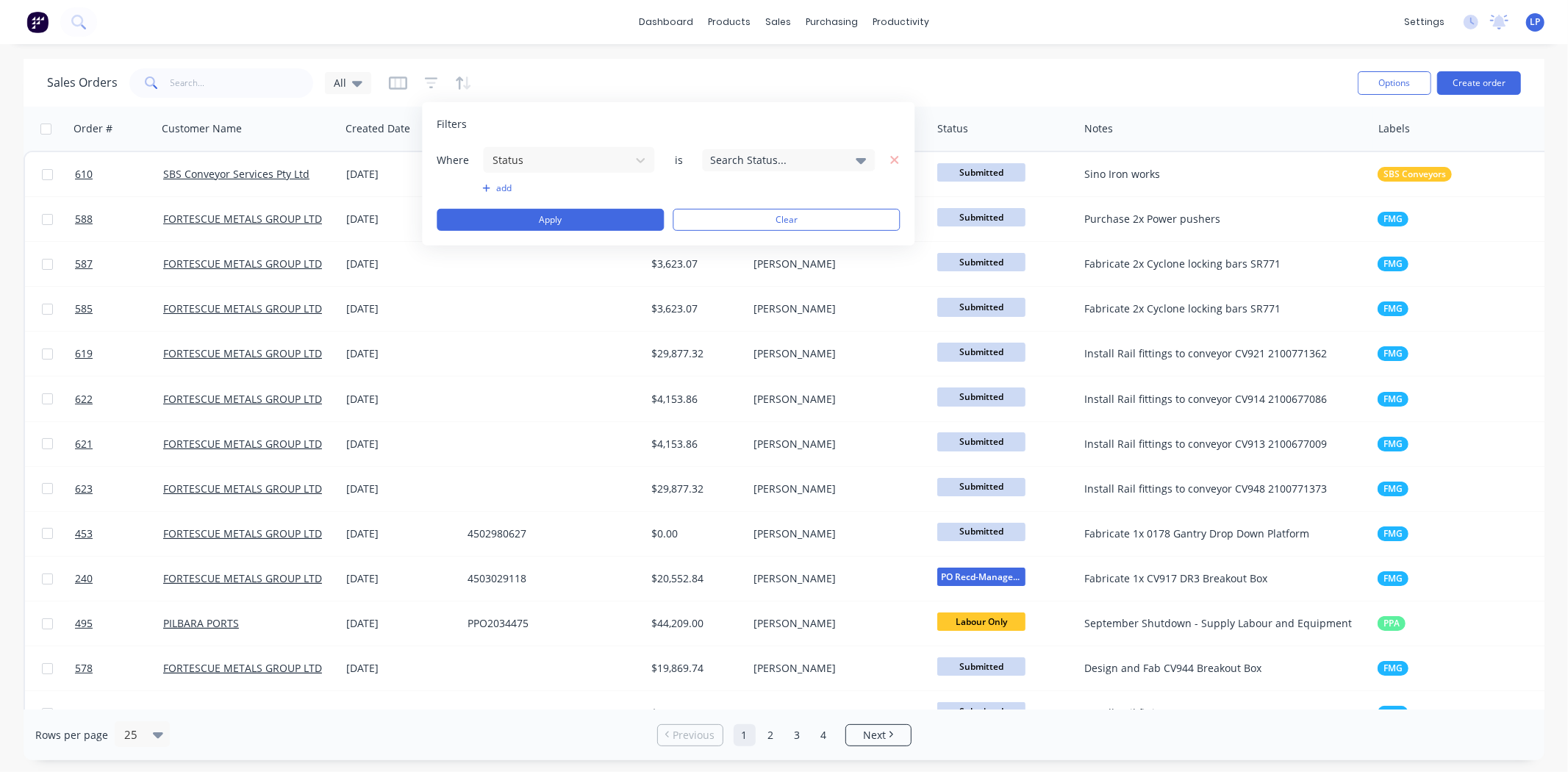
click at [778, 165] on div "Search Status..." at bounding box center [776, 160] width 133 height 16
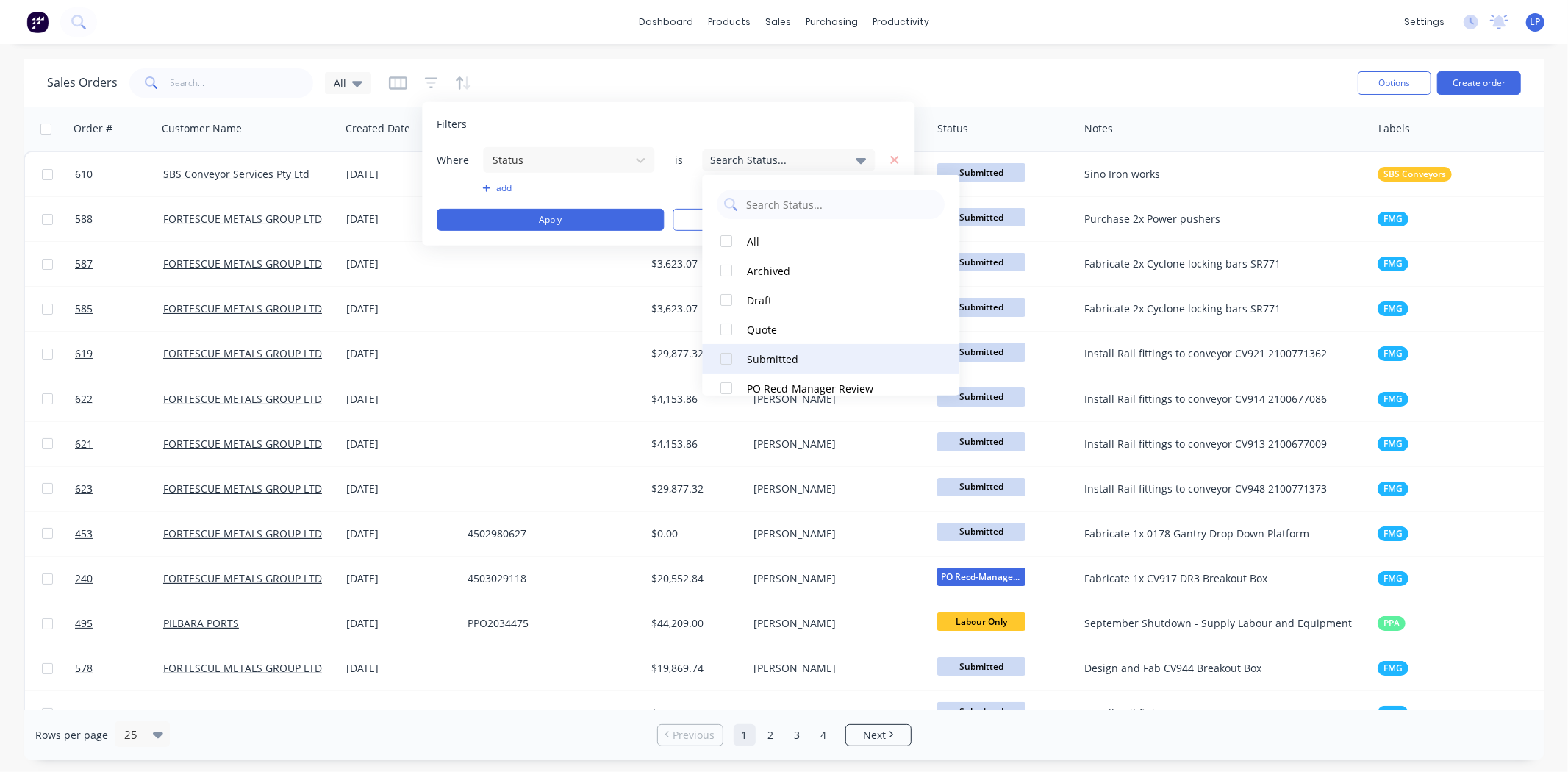
click at [729, 359] on div at bounding box center [727, 358] width 29 height 29
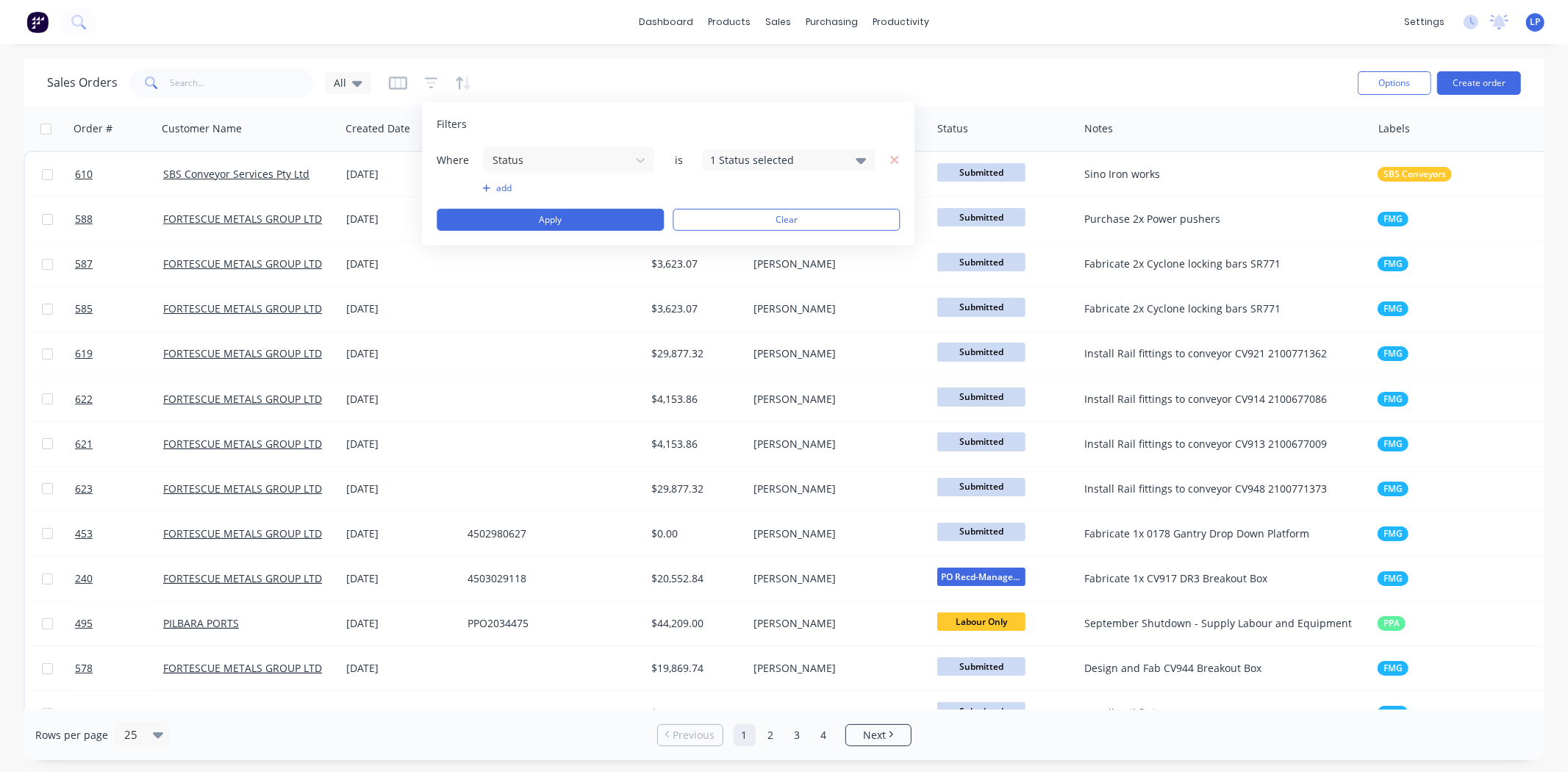
click at [638, 194] on div "Where Status is 1 Status selected add Apply Clear" at bounding box center [668, 188] width 463 height 84
click at [501, 186] on button "add" at bounding box center [568, 188] width 172 height 12
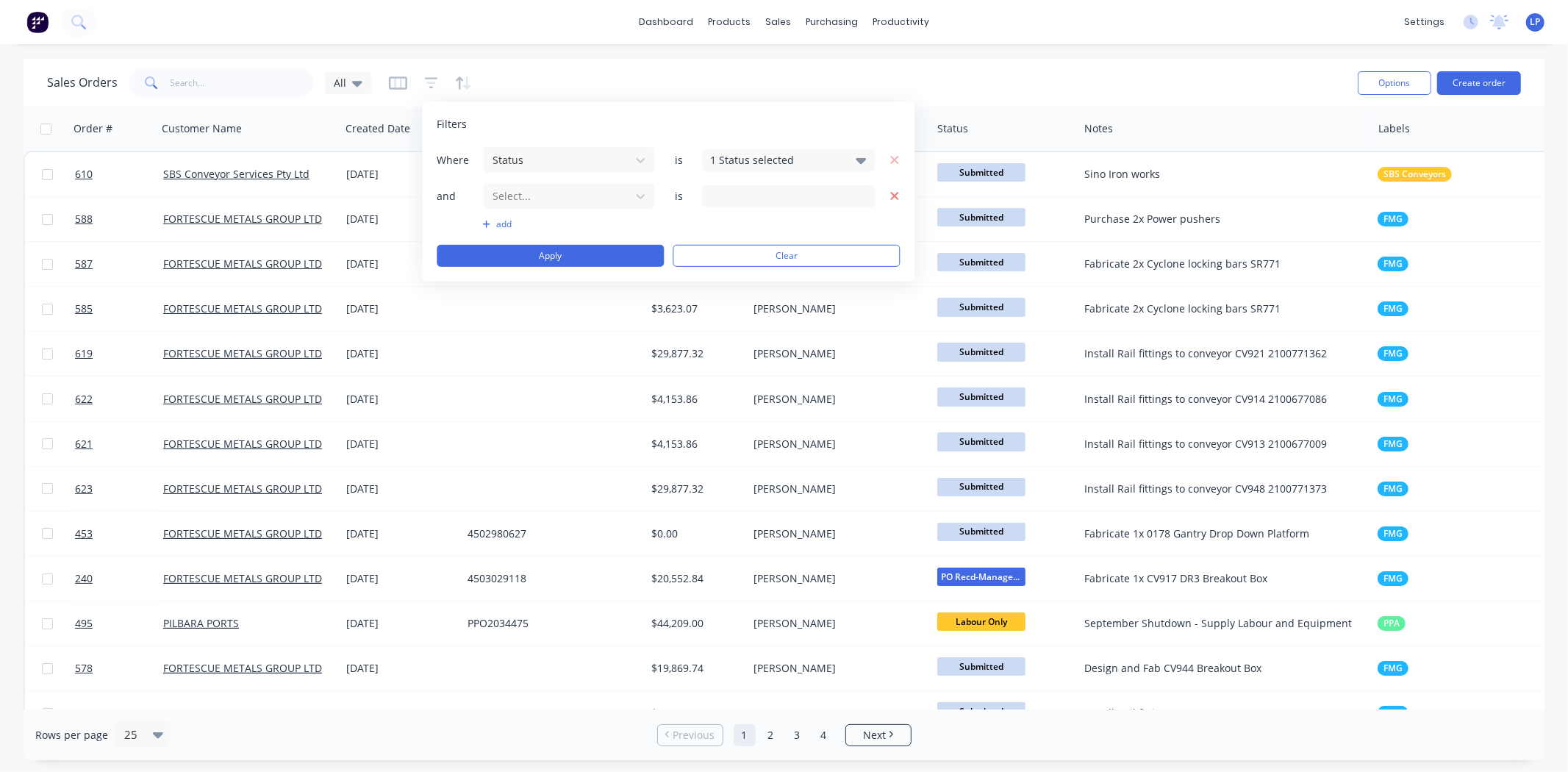
click at [895, 192] on icon "button" at bounding box center [894, 195] width 10 height 13
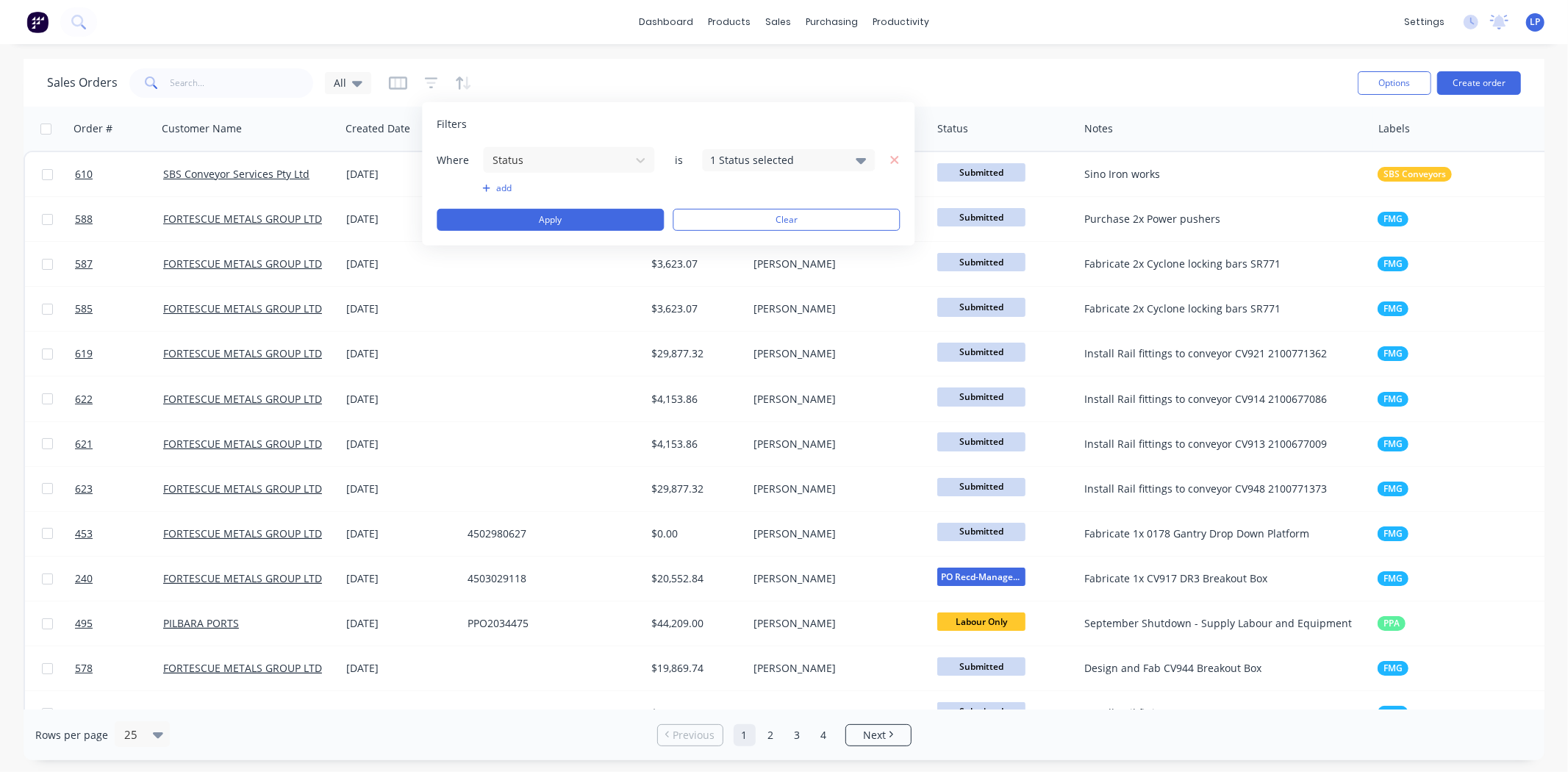
click at [856, 159] on icon at bounding box center [861, 161] width 10 height 6
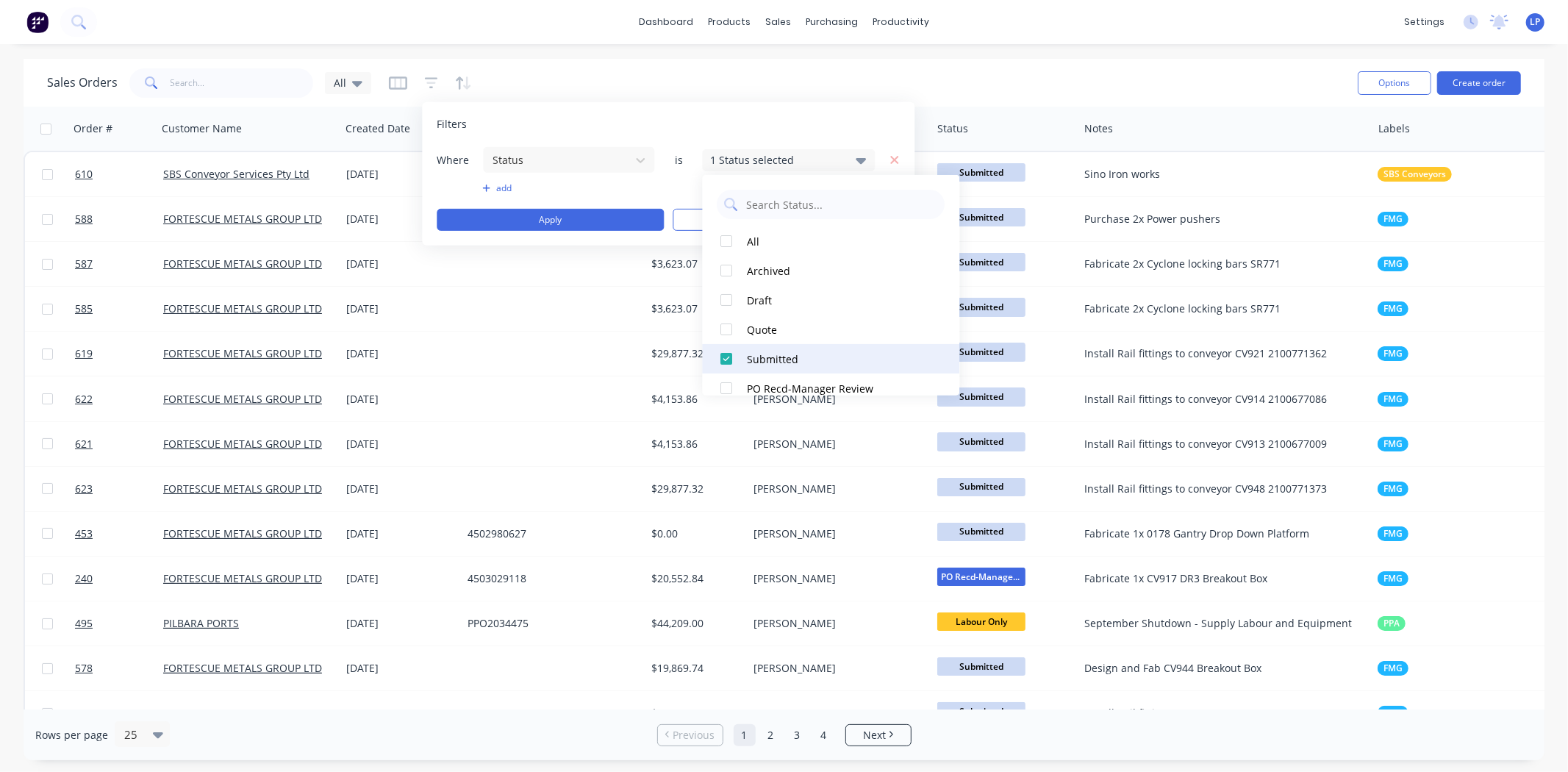
click at [729, 360] on div at bounding box center [727, 358] width 29 height 29
click at [729, 297] on div at bounding box center [727, 299] width 29 height 29
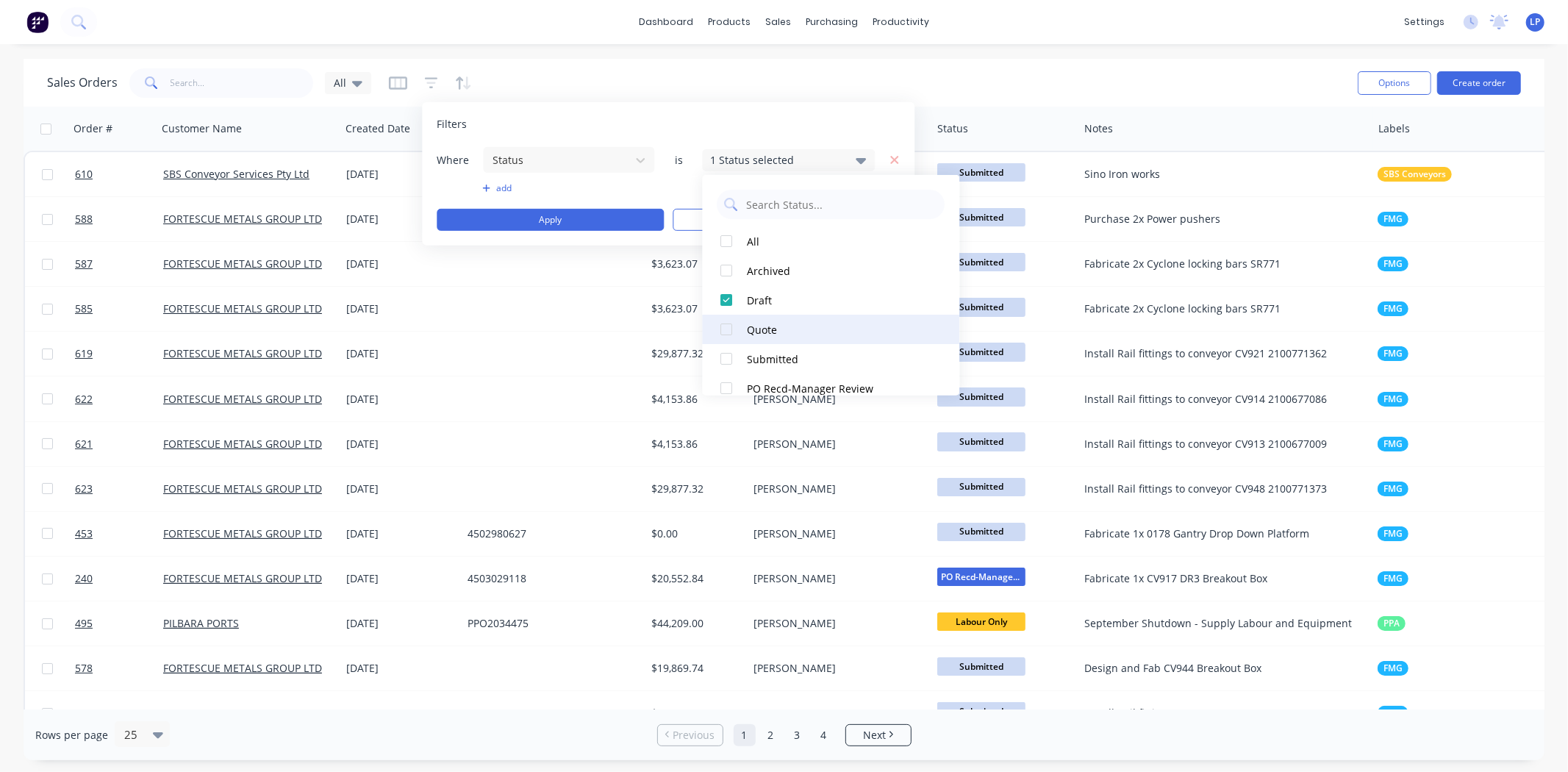
click at [728, 327] on div at bounding box center [727, 329] width 29 height 29
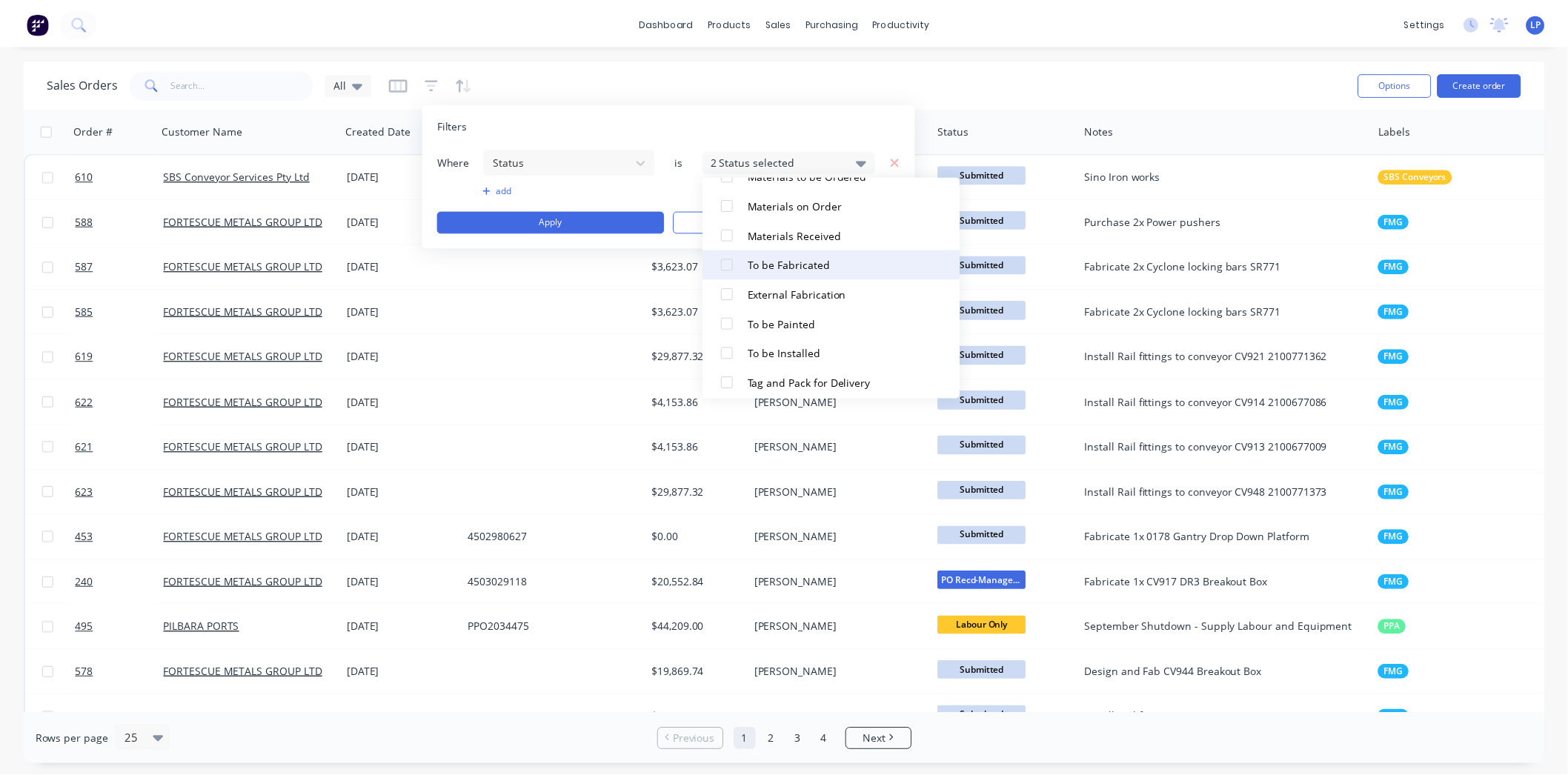
scroll to position [247, 0]
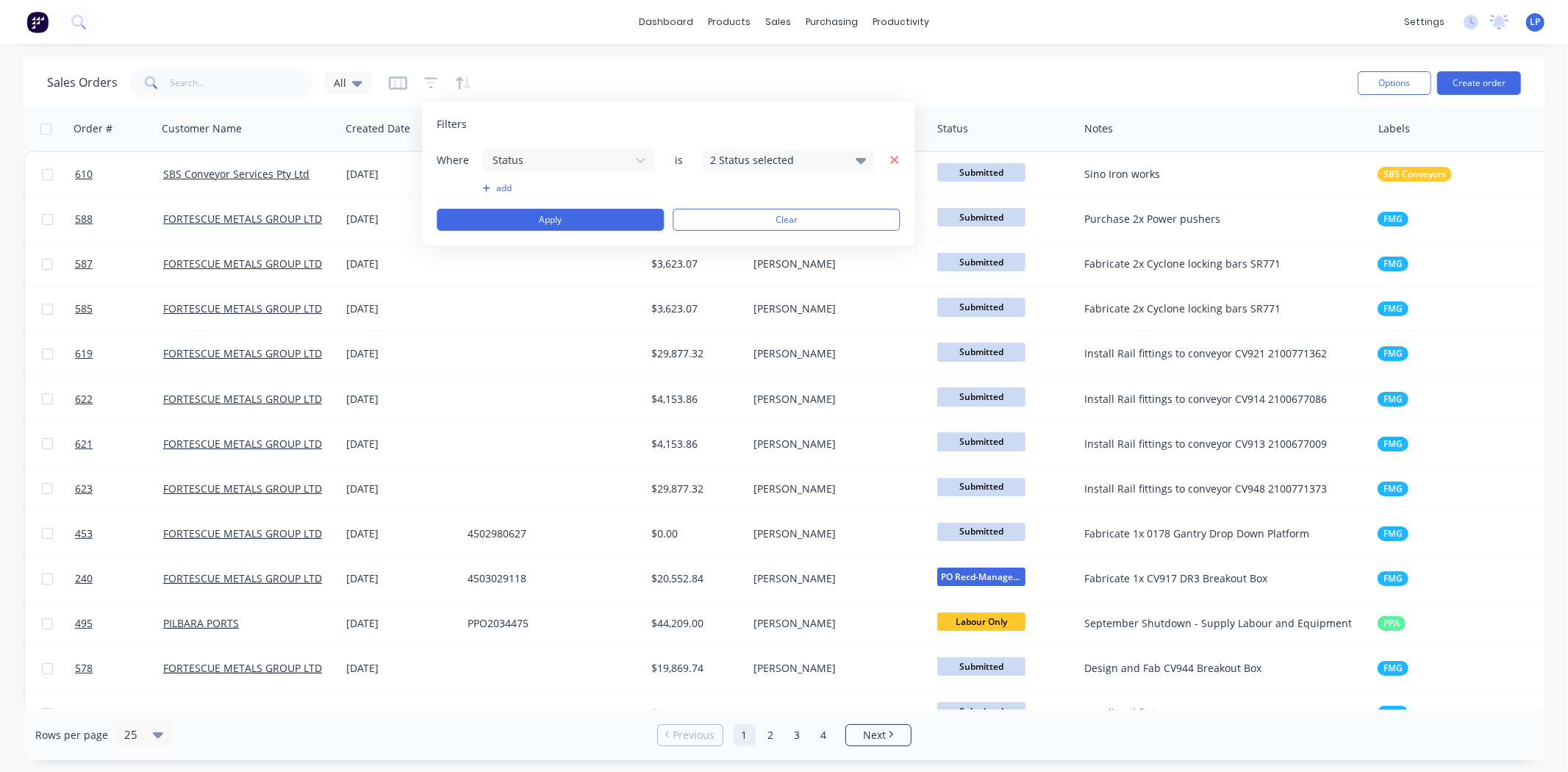
click at [892, 161] on icon "button" at bounding box center [894, 160] width 8 height 8
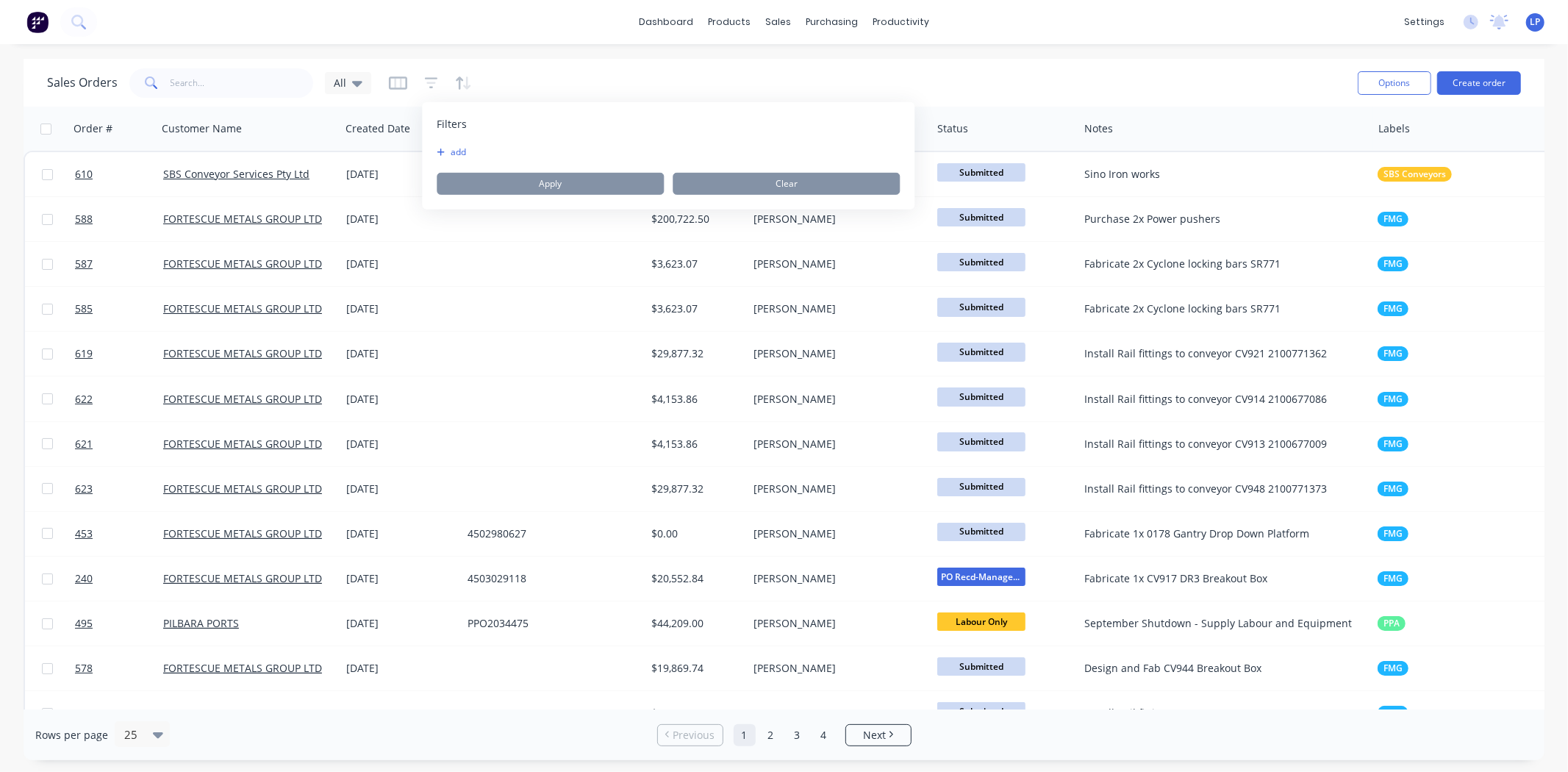
click at [605, 67] on div "Sales Orders All" at bounding box center [697, 83] width 1299 height 36
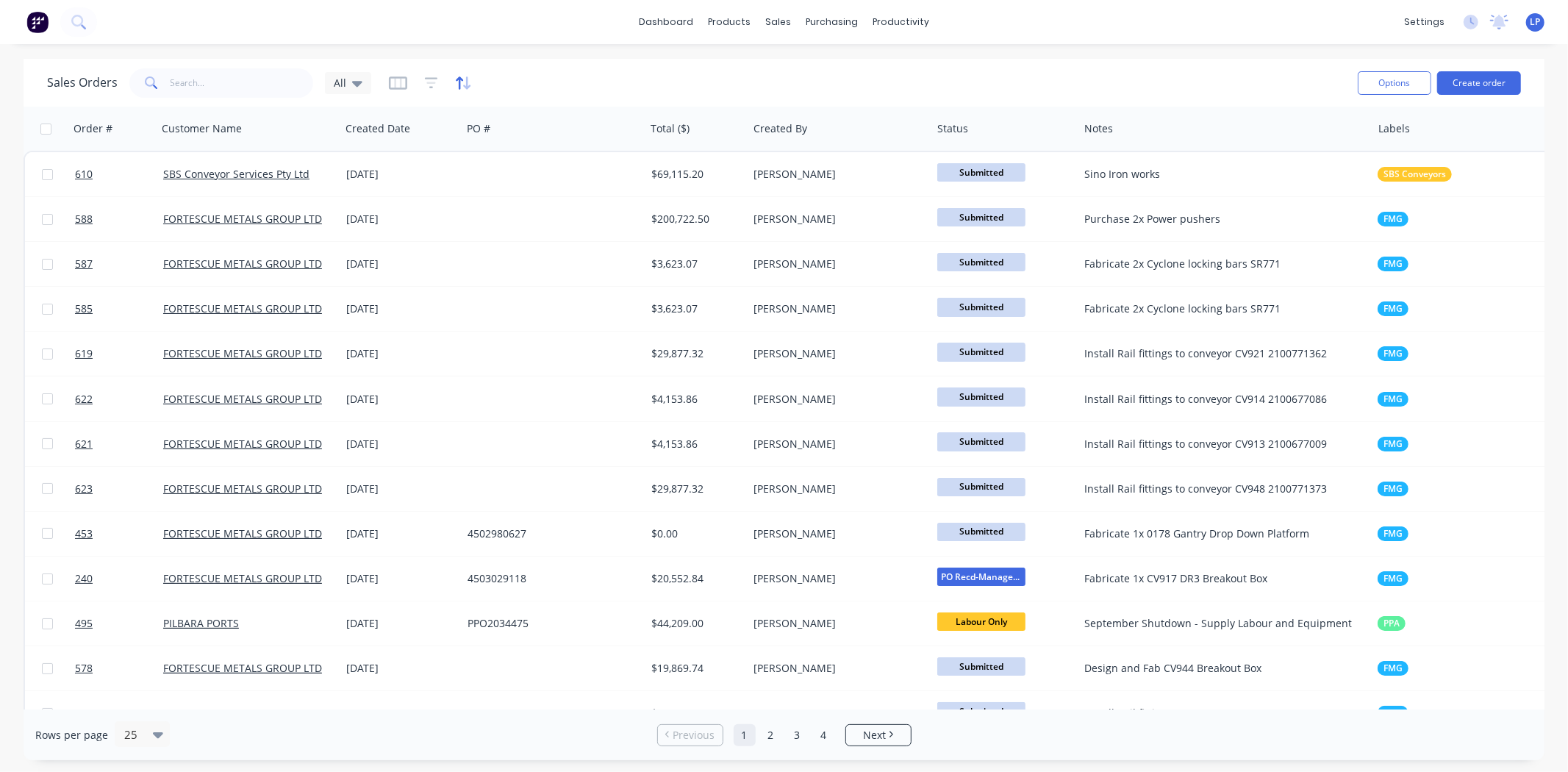
click at [456, 83] on icon "button" at bounding box center [463, 83] width 17 height 15
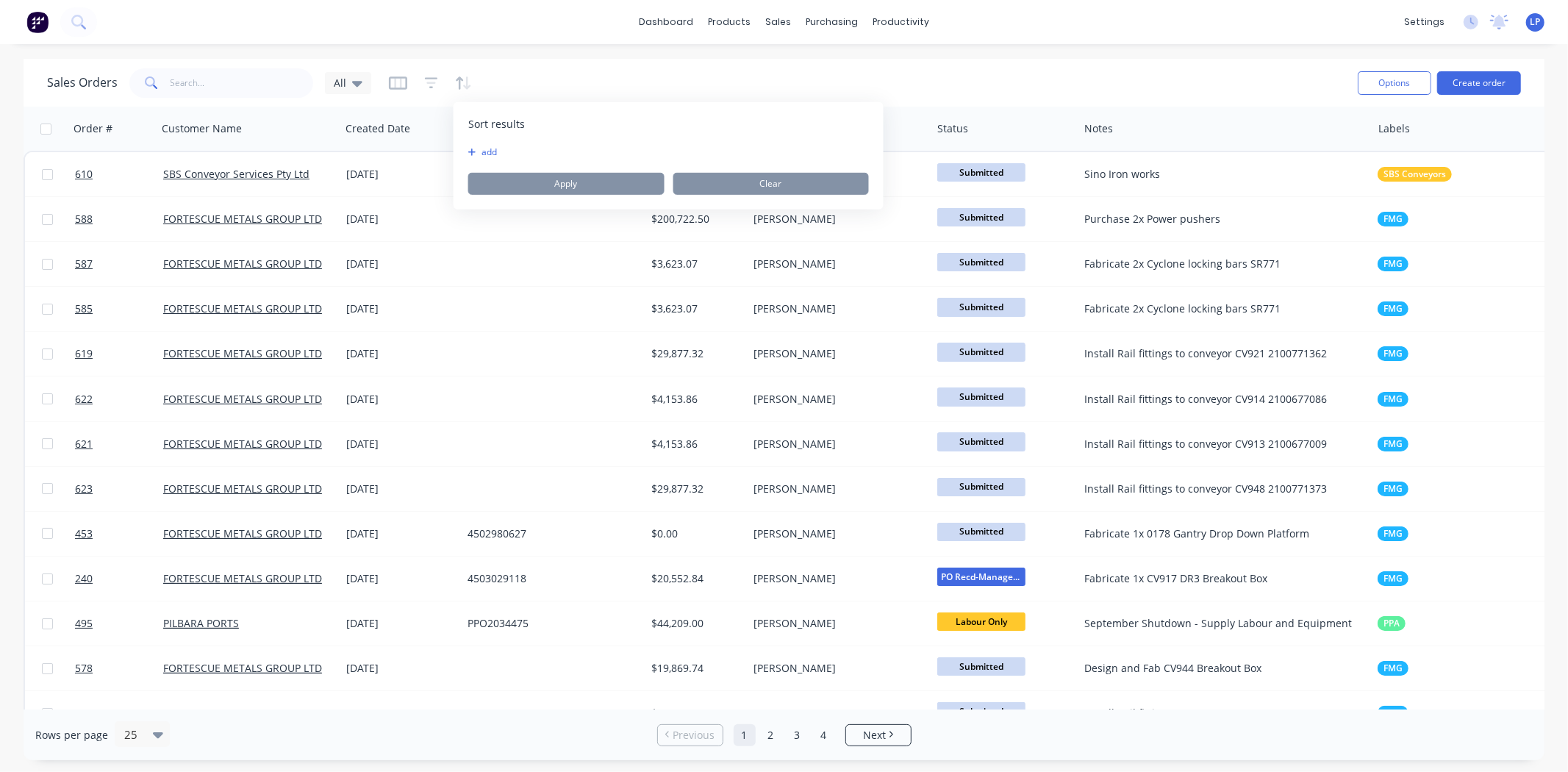
click at [634, 53] on div "dashboard products sales purchasing productivity dashboard products Product Cat…" at bounding box center [784, 386] width 1568 height 772
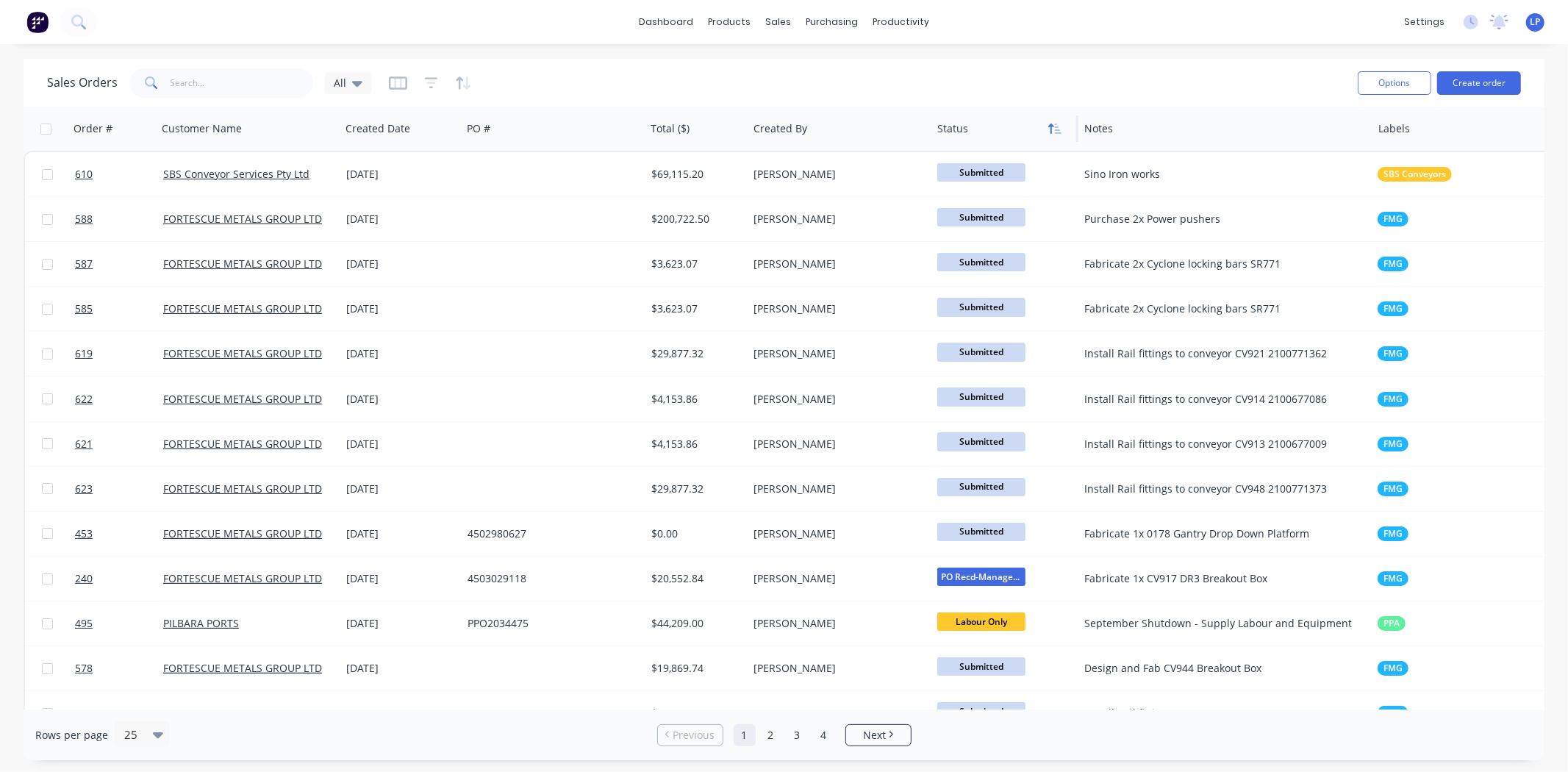
click at [1053, 134] on icon "button" at bounding box center [1055, 128] width 13 height 12
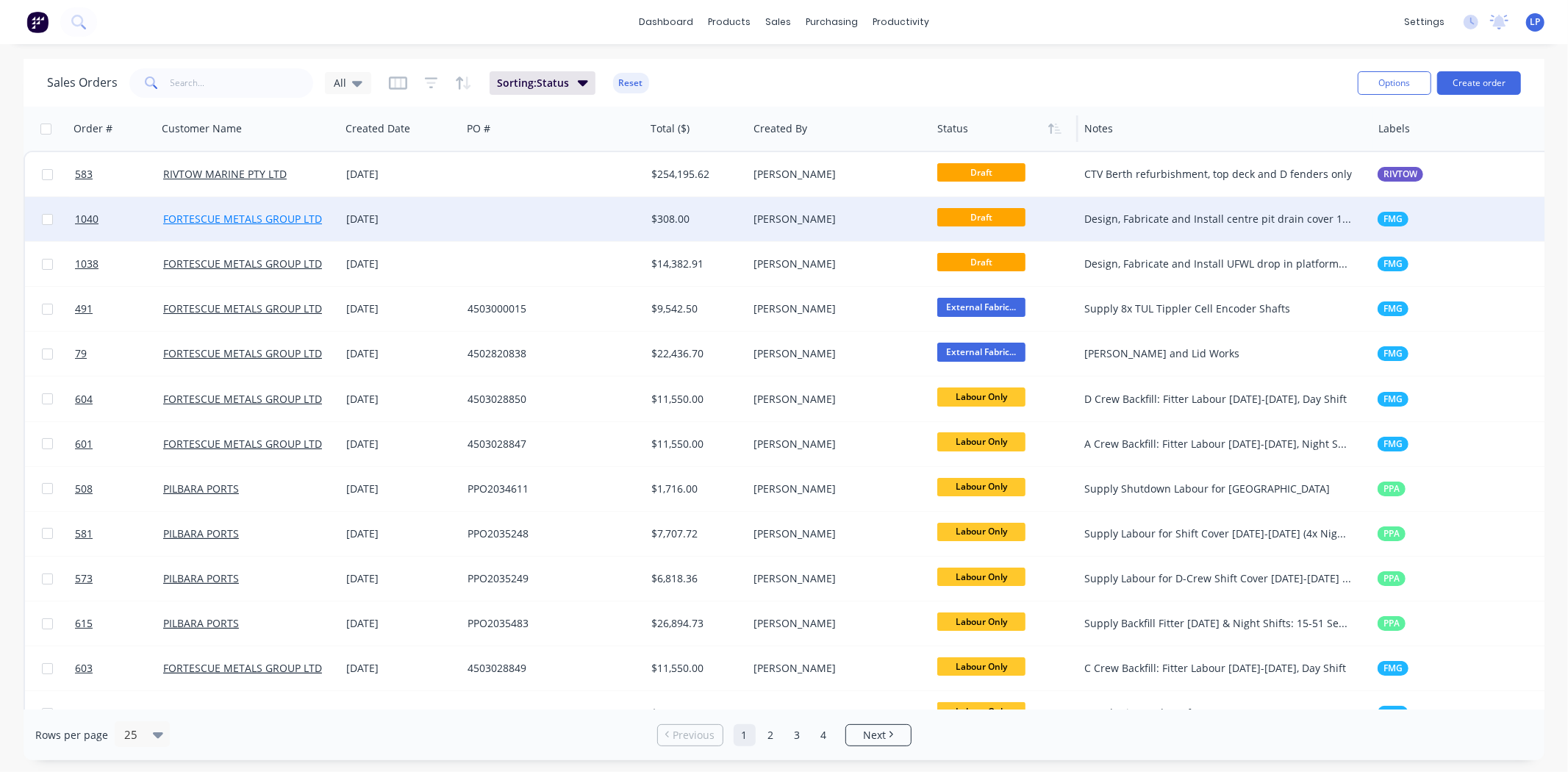
click at [204, 217] on link "FORTESCUE METALS GROUP LTD" at bounding box center [242, 219] width 159 height 14
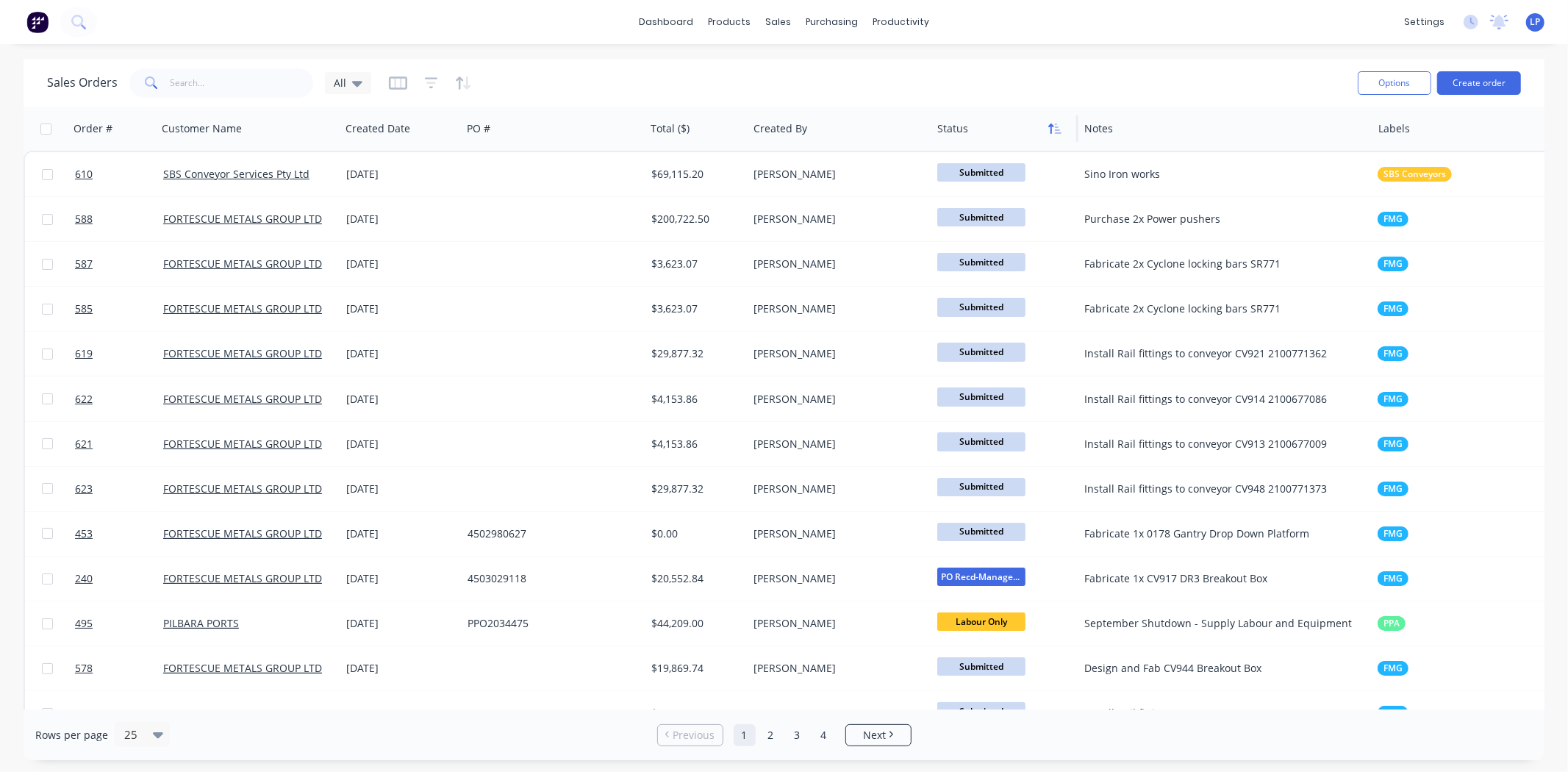
click at [1053, 130] on icon "button" at bounding box center [1055, 128] width 13 height 12
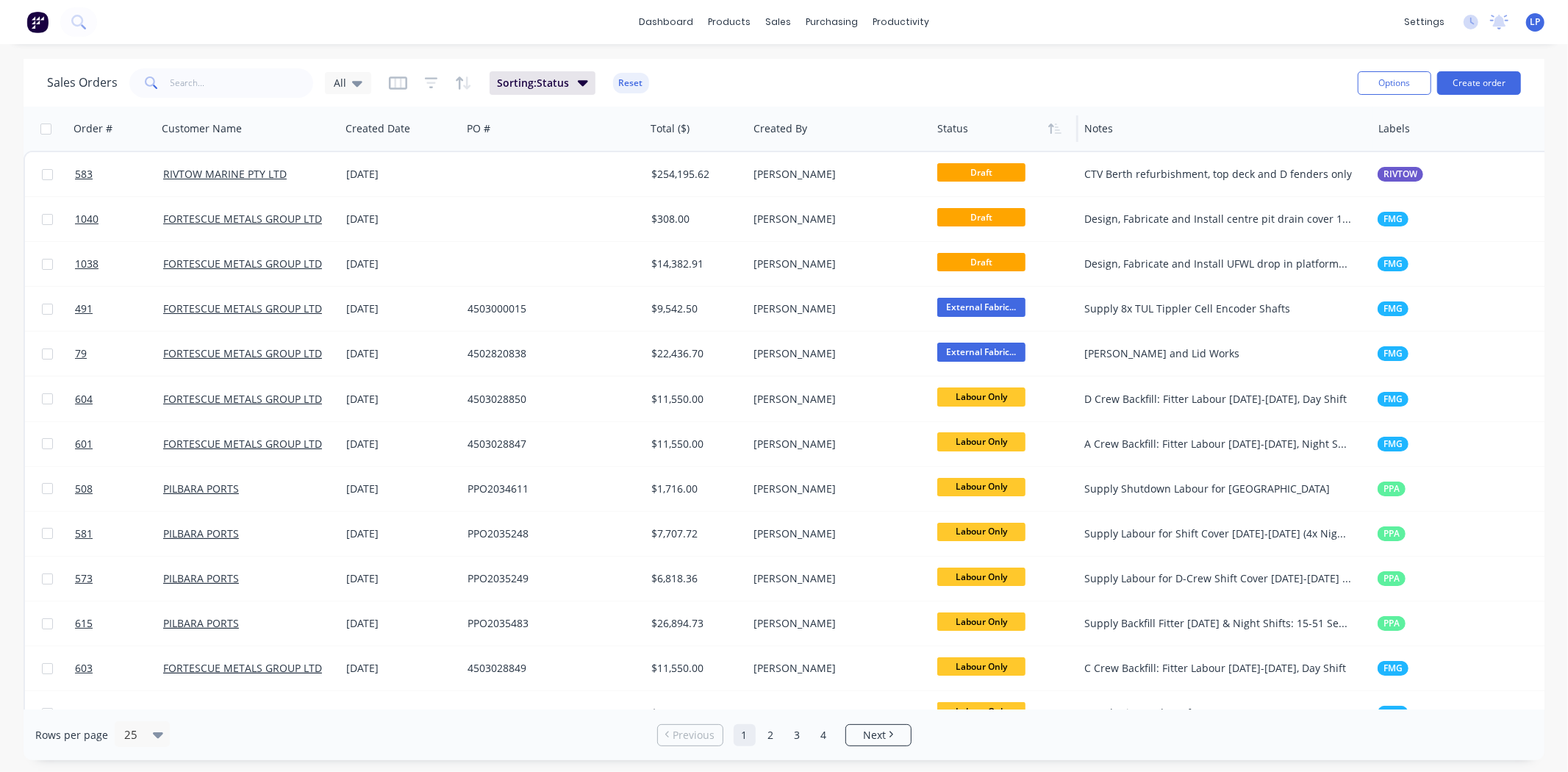
click at [1085, 73] on div "Sales Orders All Sorting: Status Reset" at bounding box center [697, 83] width 1299 height 36
click at [1464, 88] on button "Create order" at bounding box center [1479, 83] width 83 height 24
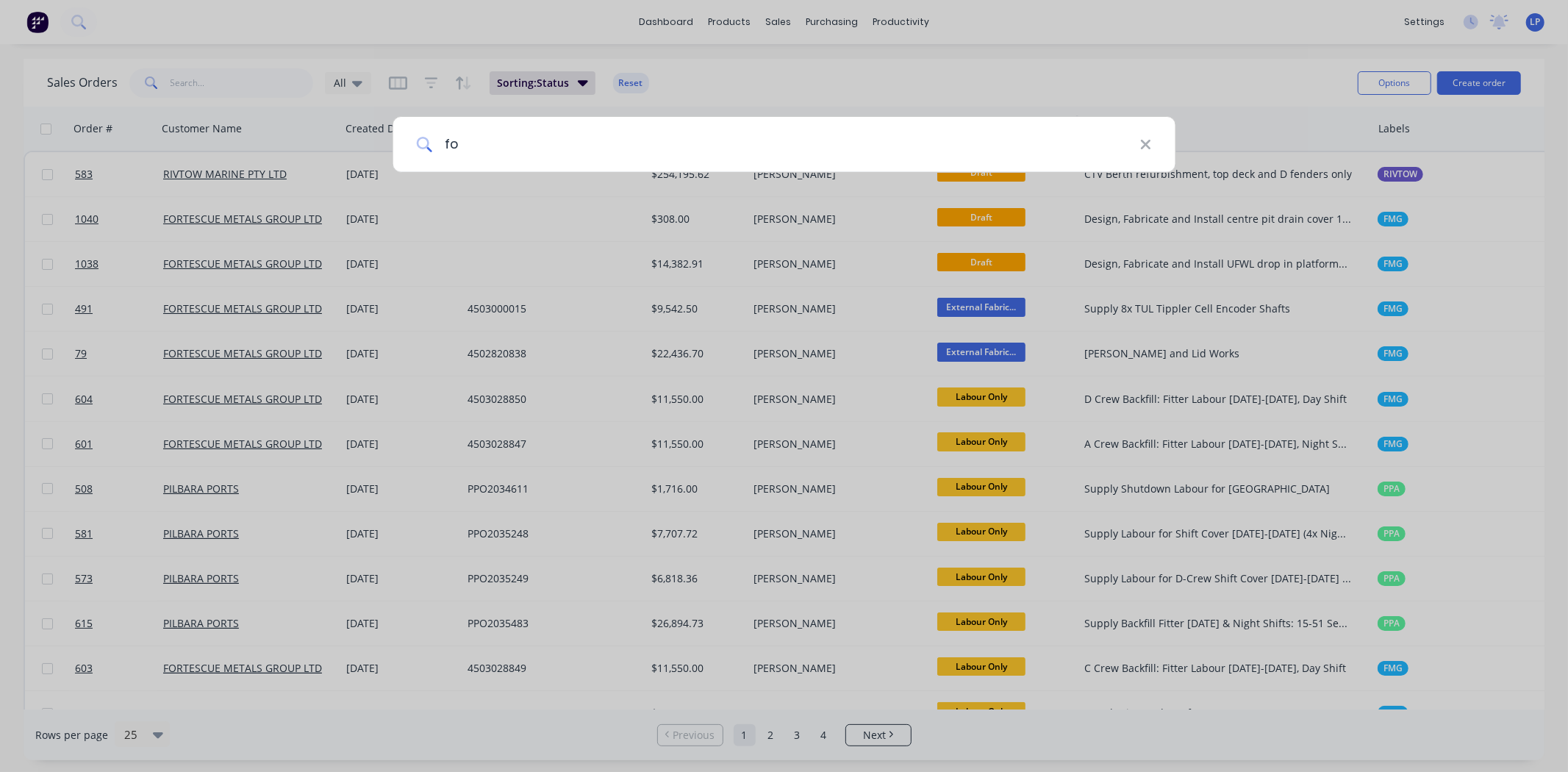
type input "f"
click at [1040, 76] on div at bounding box center [784, 386] width 1568 height 772
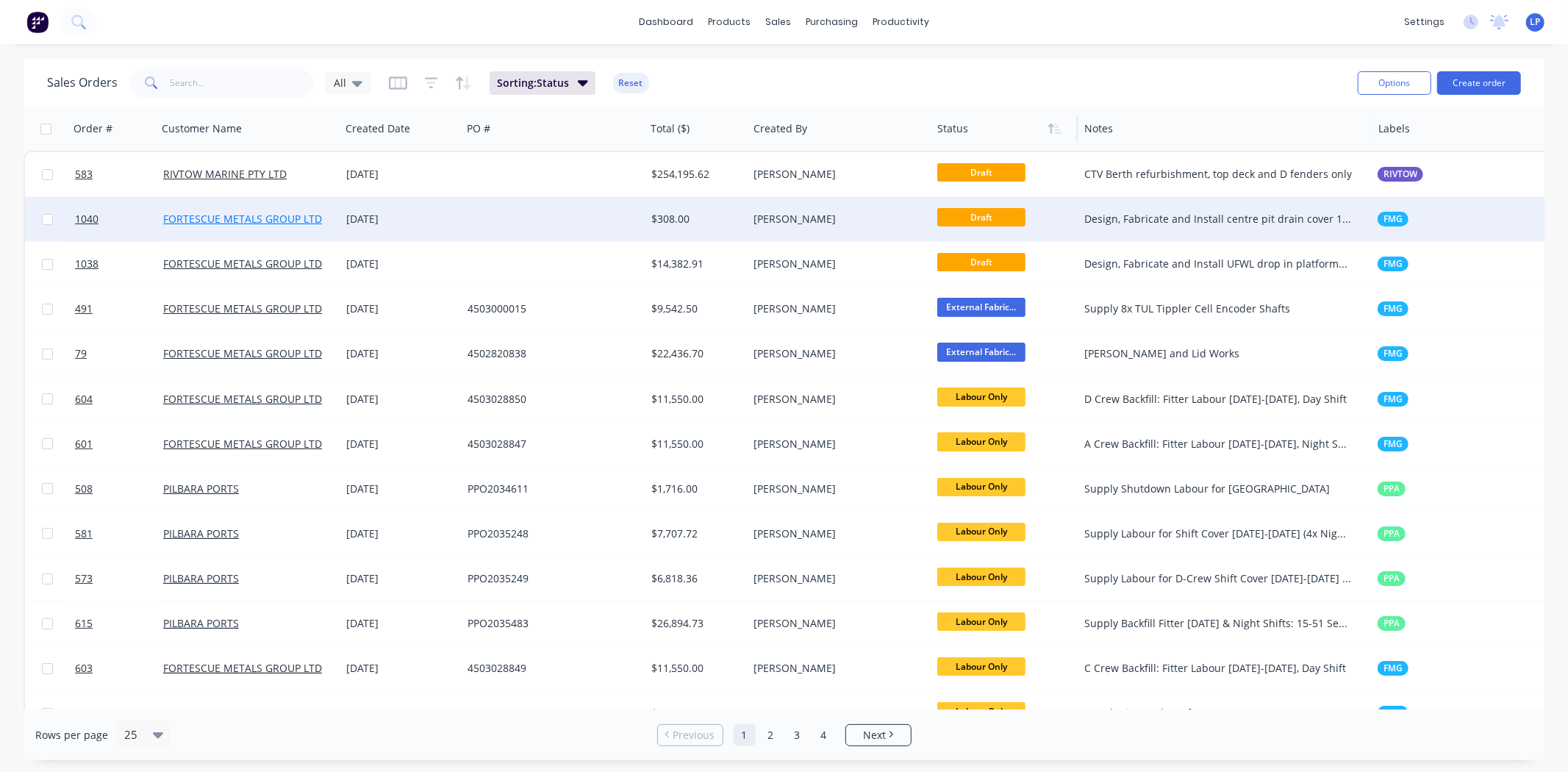
click at [289, 217] on link "FORTESCUE METALS GROUP LTD" at bounding box center [242, 219] width 159 height 14
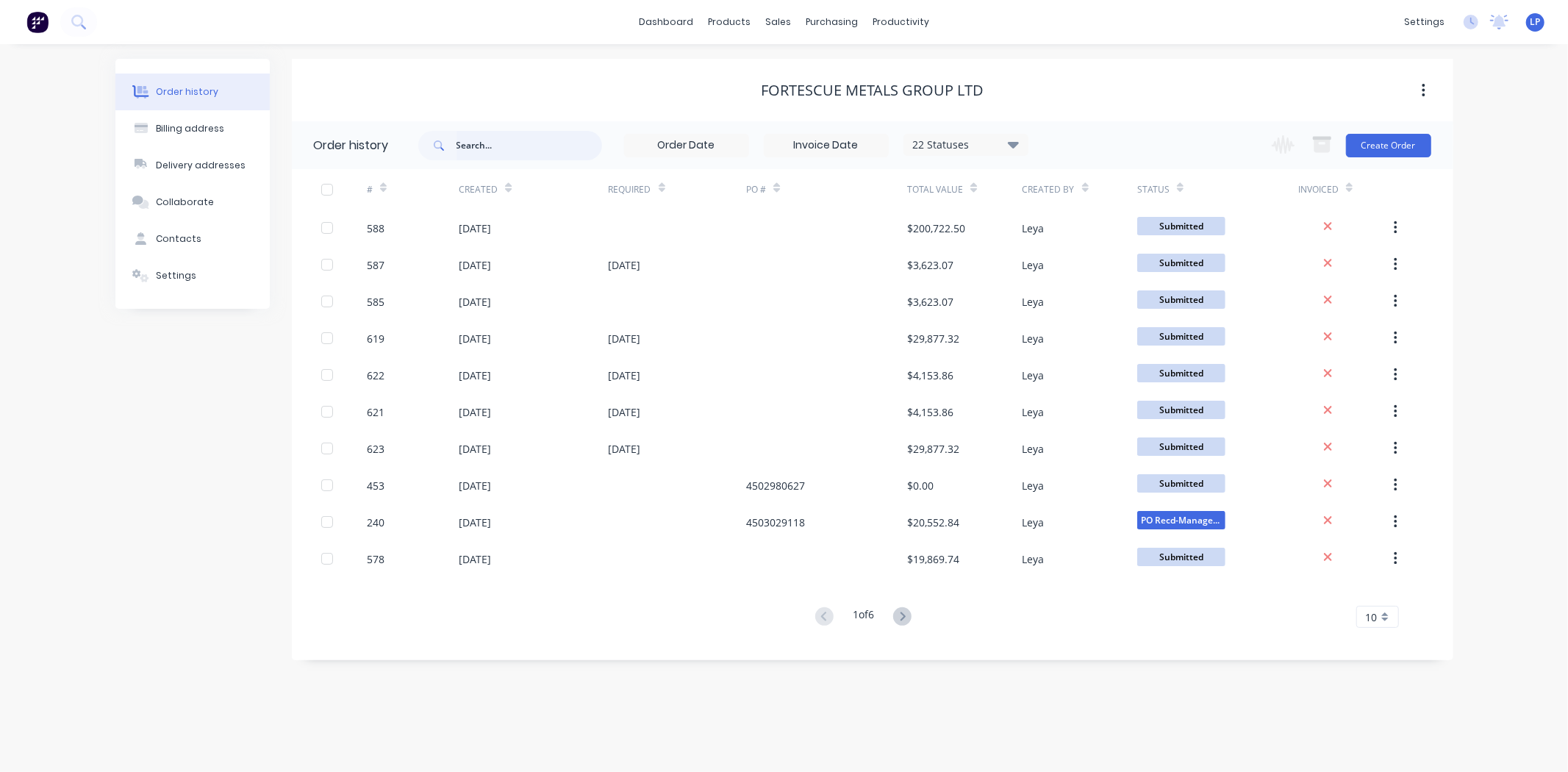
click at [480, 146] on input "text" at bounding box center [529, 145] width 146 height 29
type input "1000"
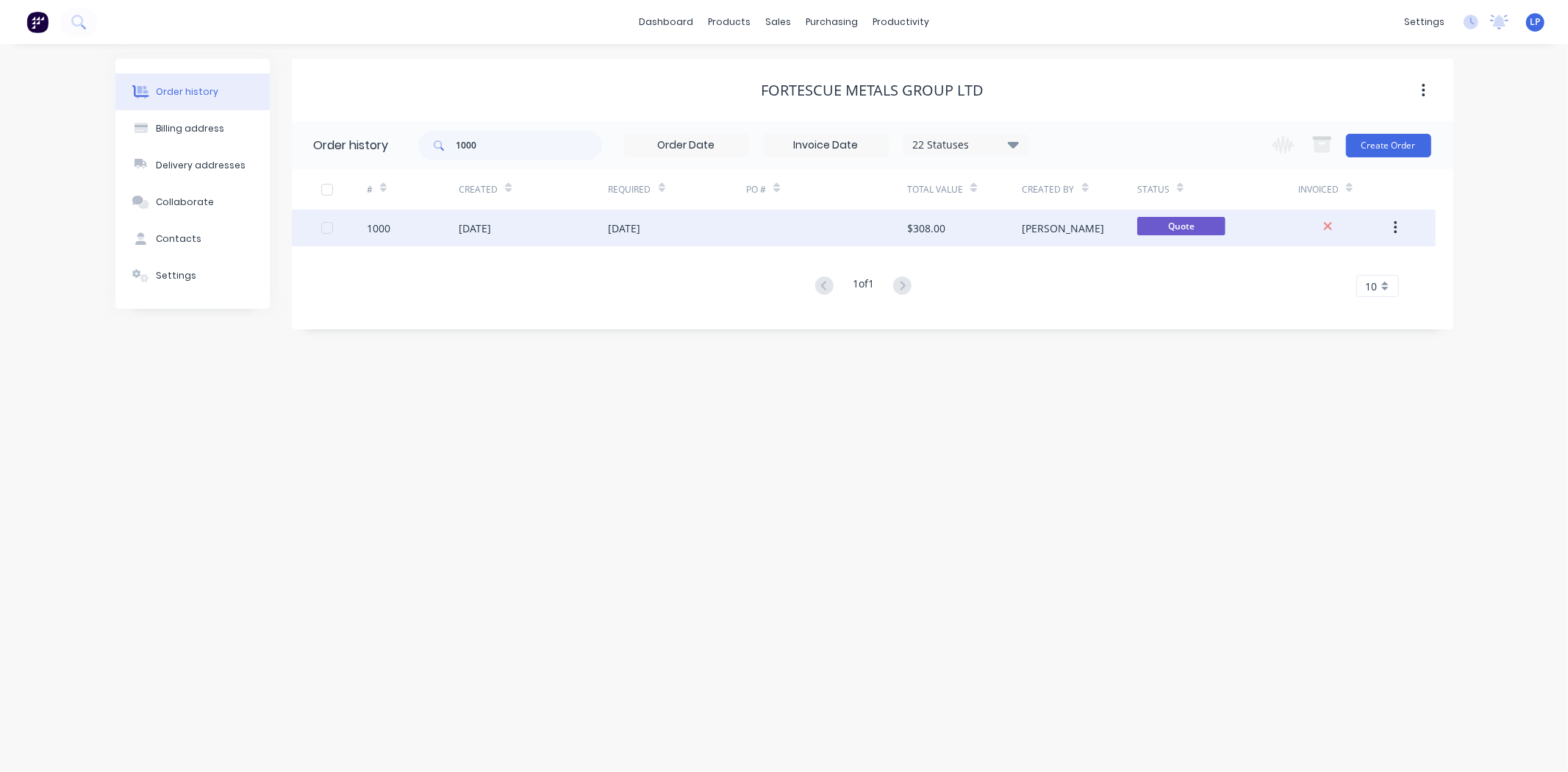
click at [1401, 230] on button "button" at bounding box center [1396, 228] width 35 height 27
click at [1316, 295] on div "Duplicate" at bounding box center [1343, 295] width 113 height 21
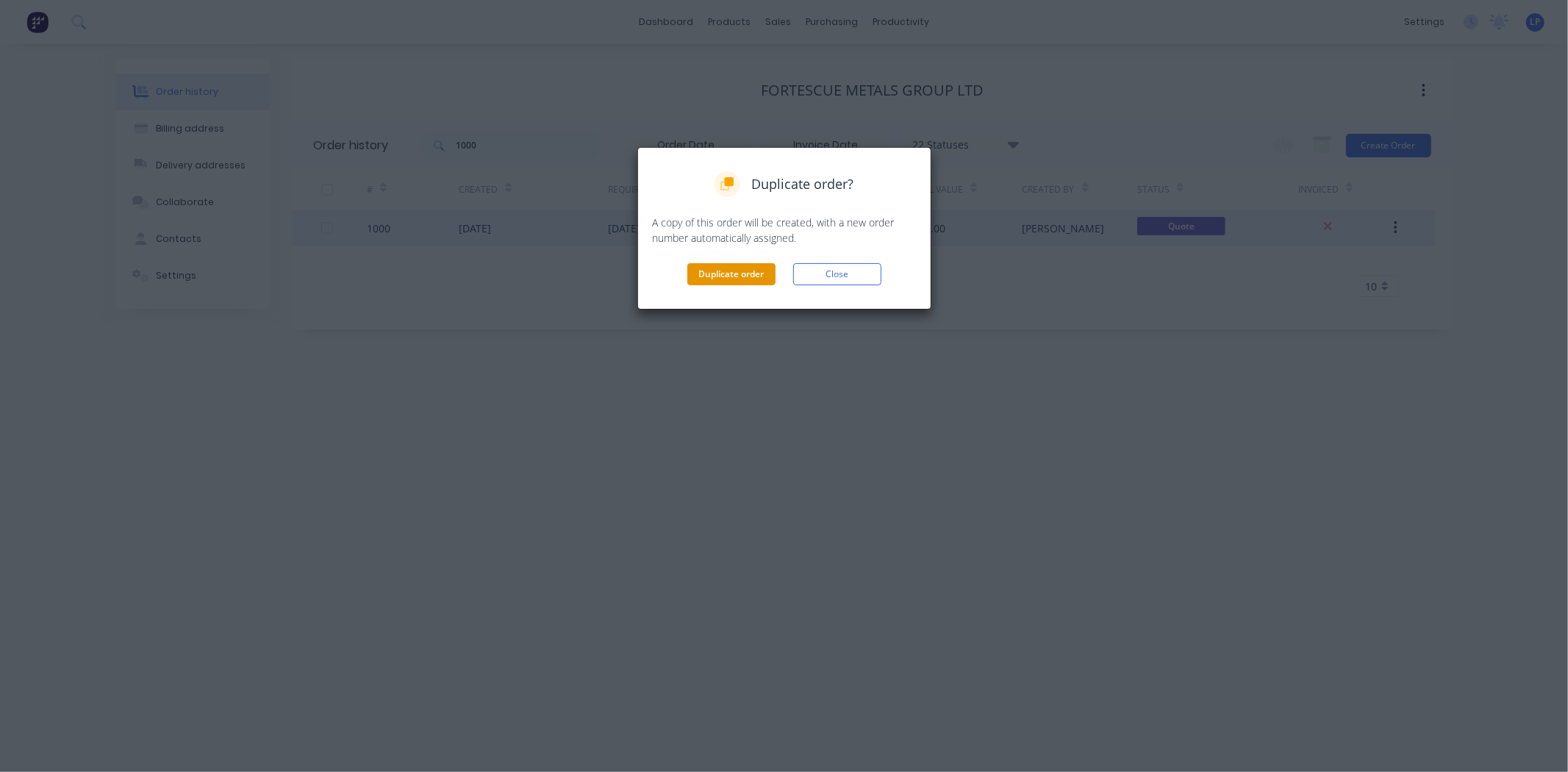
click at [736, 280] on button "Duplicate order" at bounding box center [731, 274] width 88 height 22
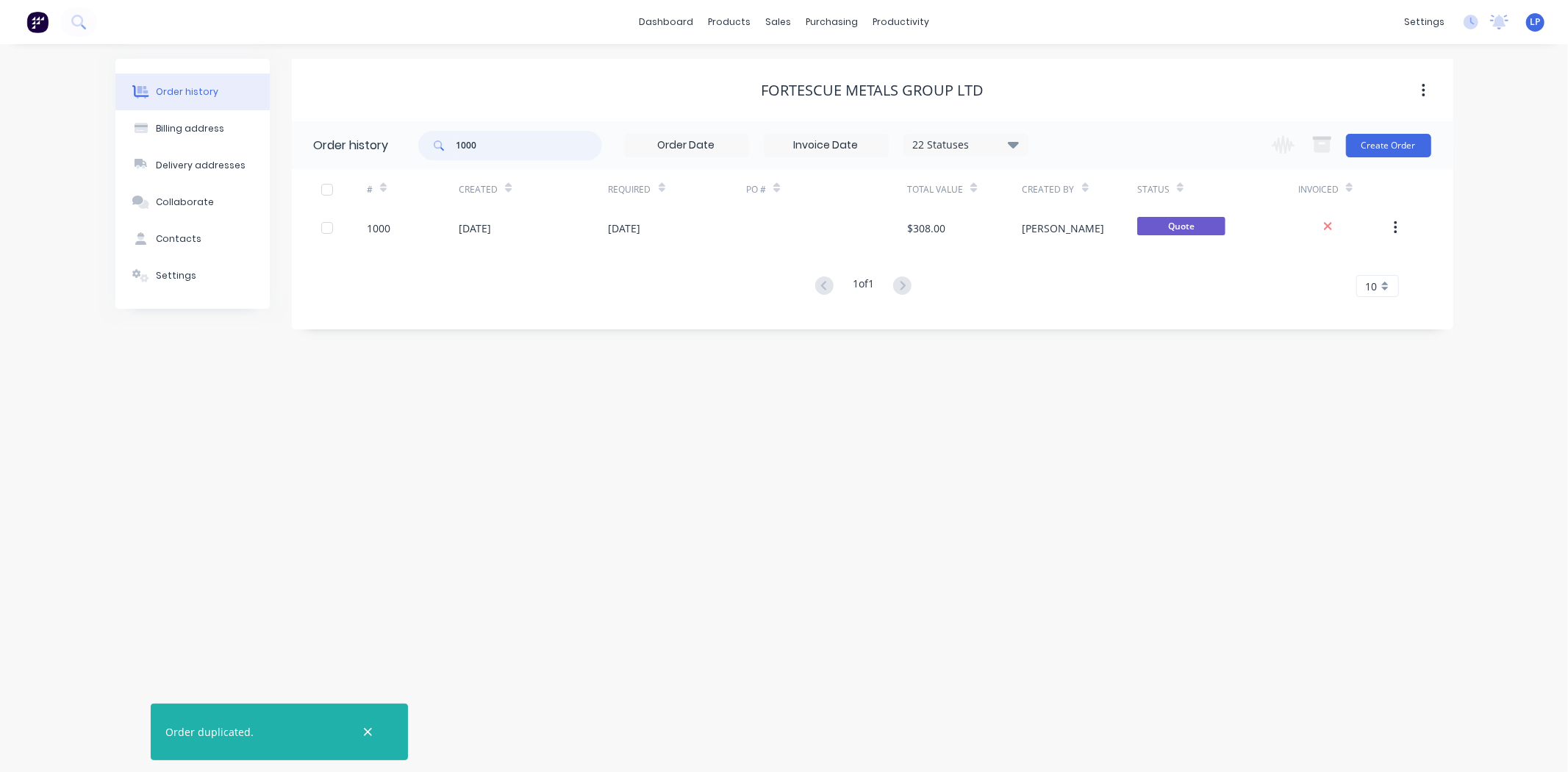
drag, startPoint x: 535, startPoint y: 148, endPoint x: 379, endPoint y: 142, distance: 156.1
click at [379, 142] on header "Order history 1000 22 Statuses Invoice Status Invoiced Not Invoiced Partial Ord…" at bounding box center [873, 145] width 1162 height 48
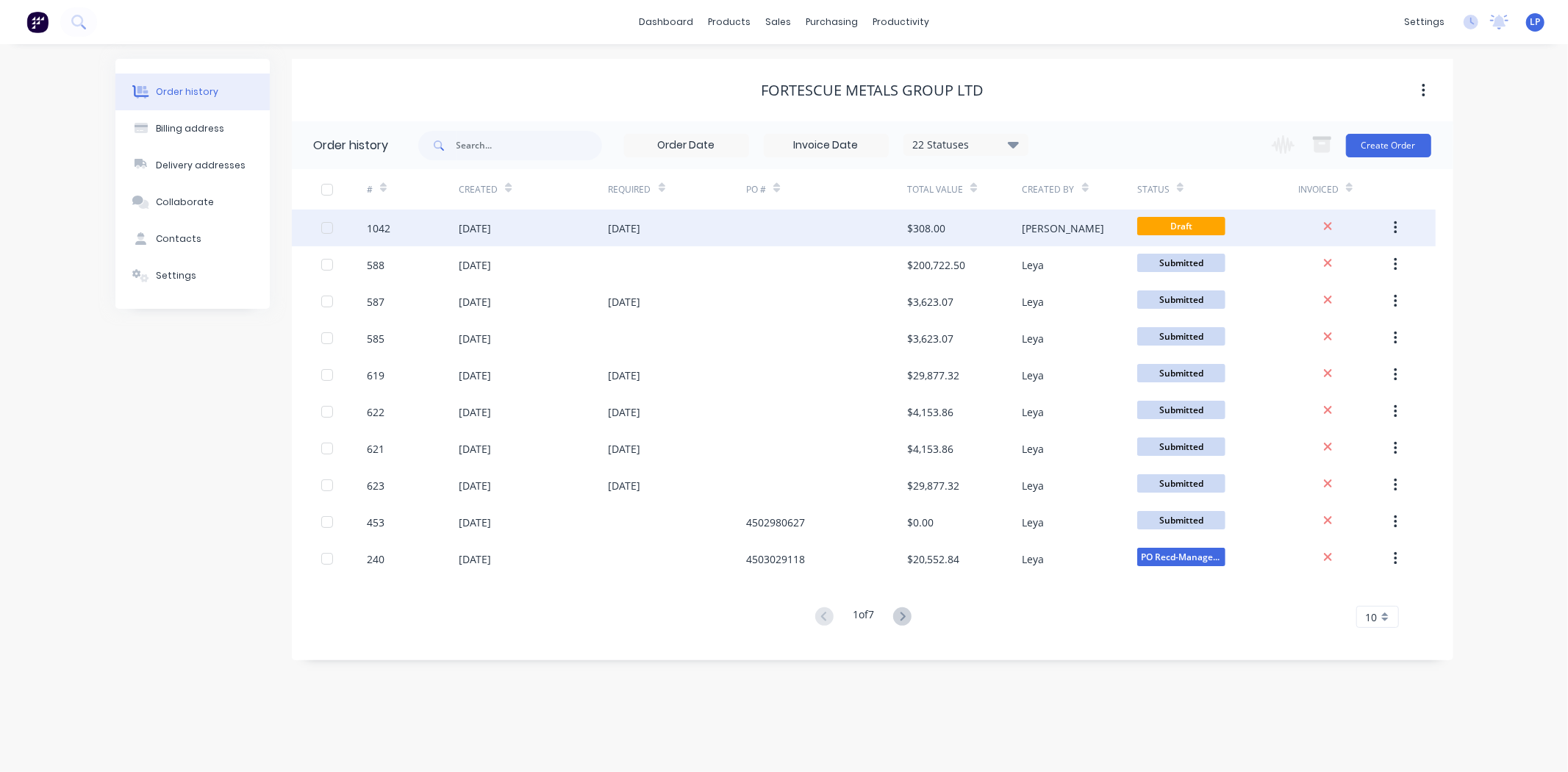
click at [386, 227] on div "1042" at bounding box center [379, 228] width 24 height 16
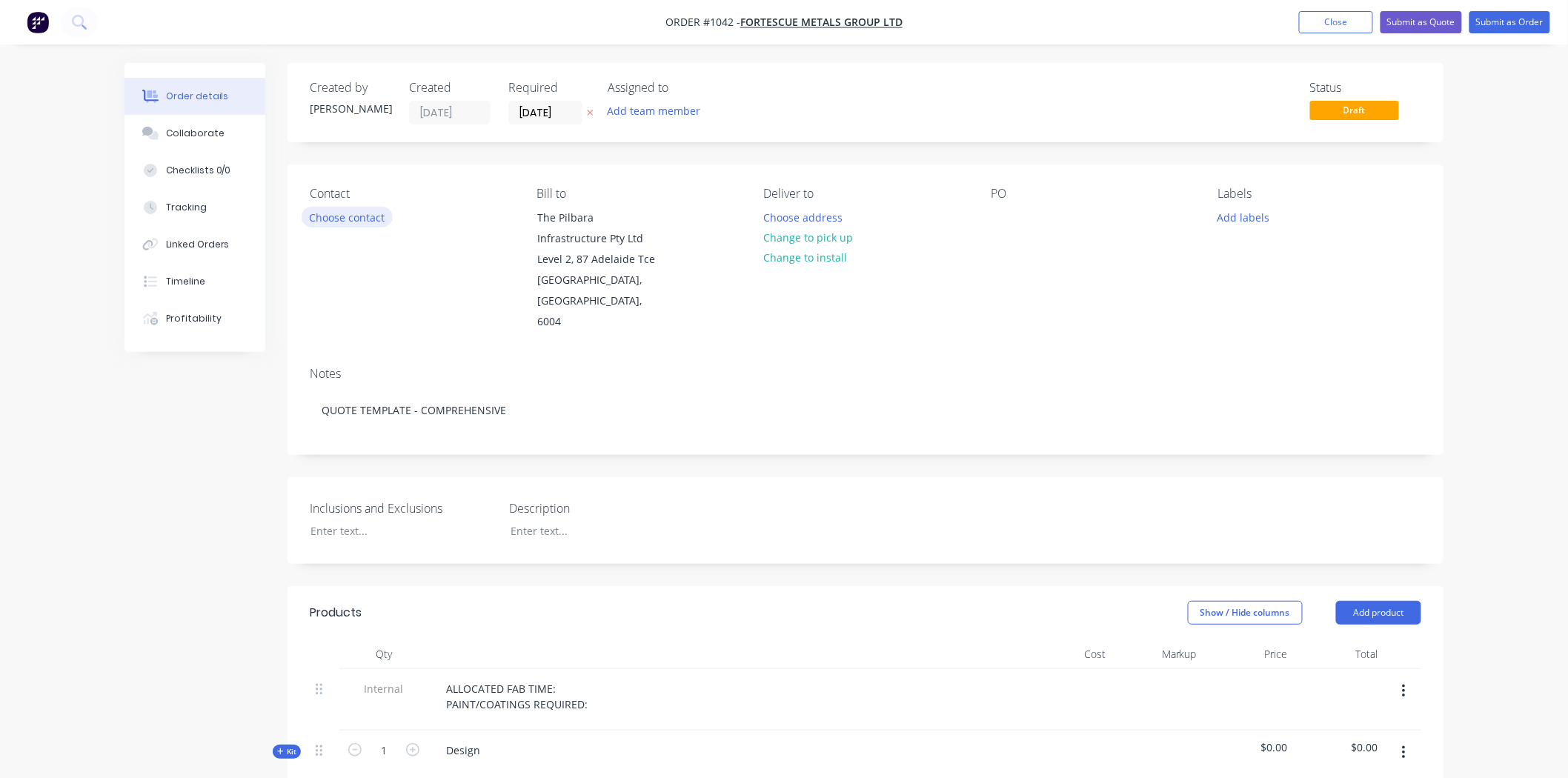
click at [374, 216] on button "Choose contact" at bounding box center [347, 217] width 91 height 20
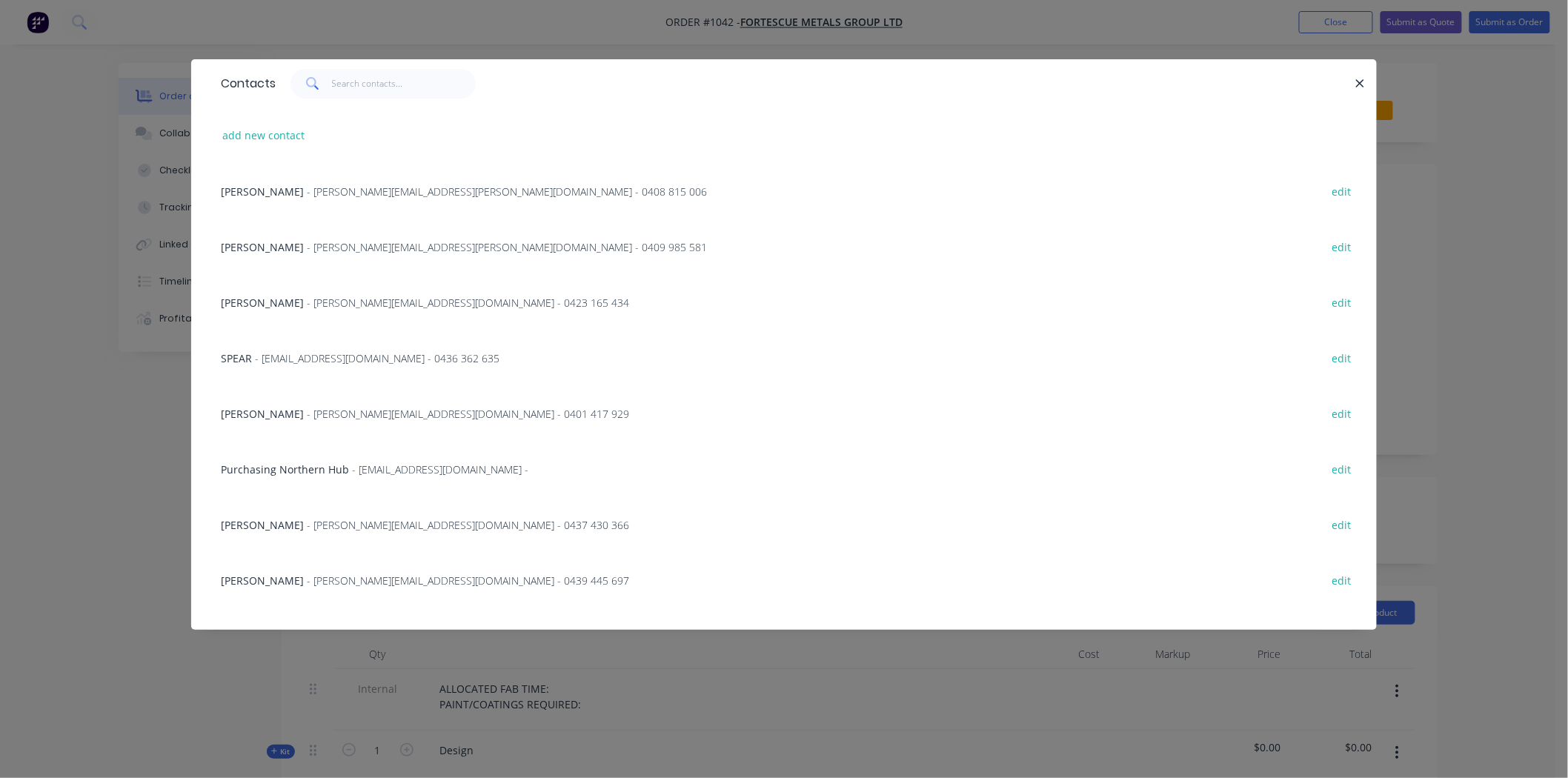
click at [331, 196] on span "- [PERSON_NAME][EMAIL_ADDRESS][PERSON_NAME][DOMAIN_NAME] - 0408 815 006" at bounding box center [507, 192] width 400 height 14
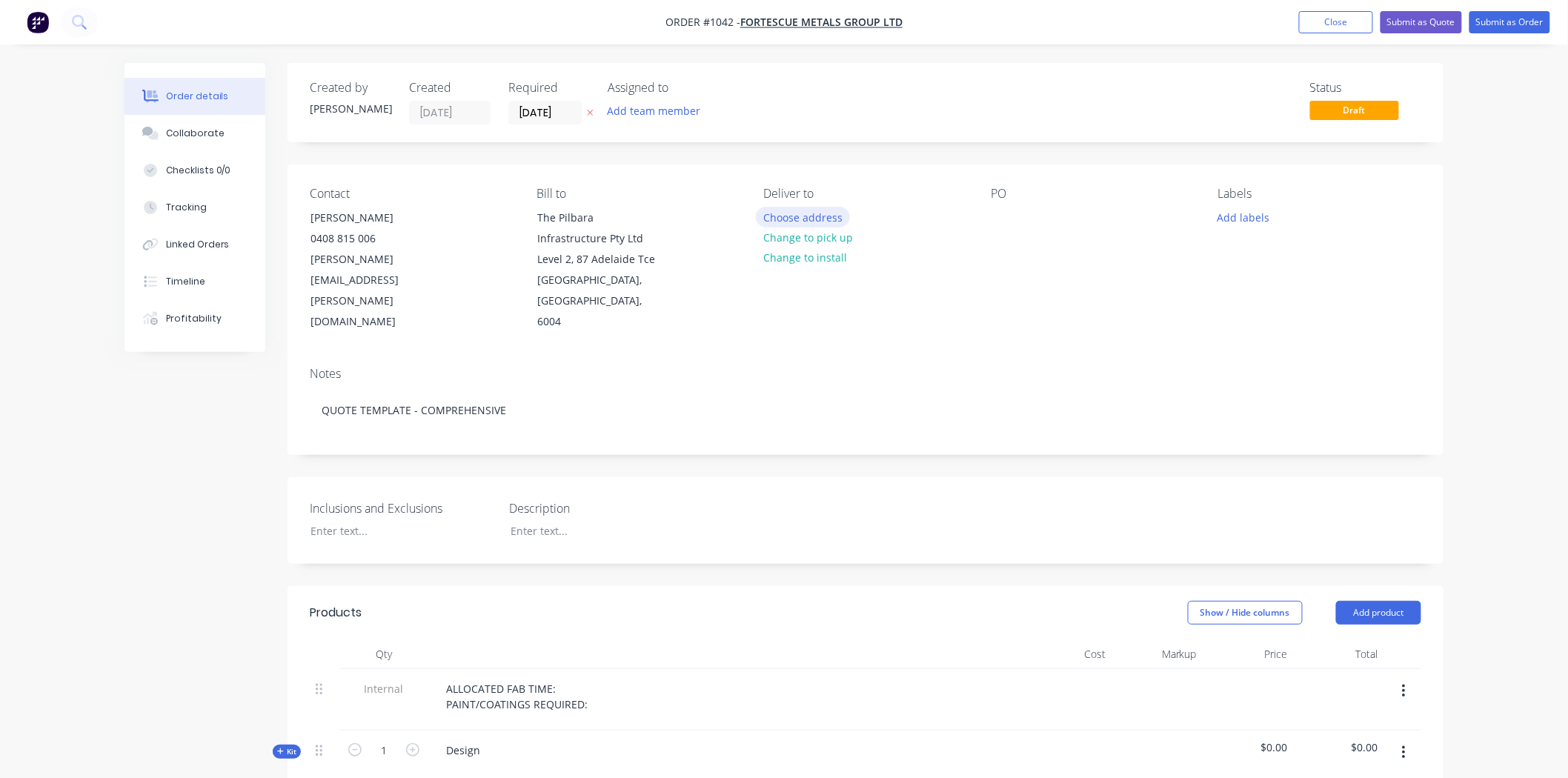
click at [811, 217] on button "Choose address" at bounding box center [804, 217] width 95 height 20
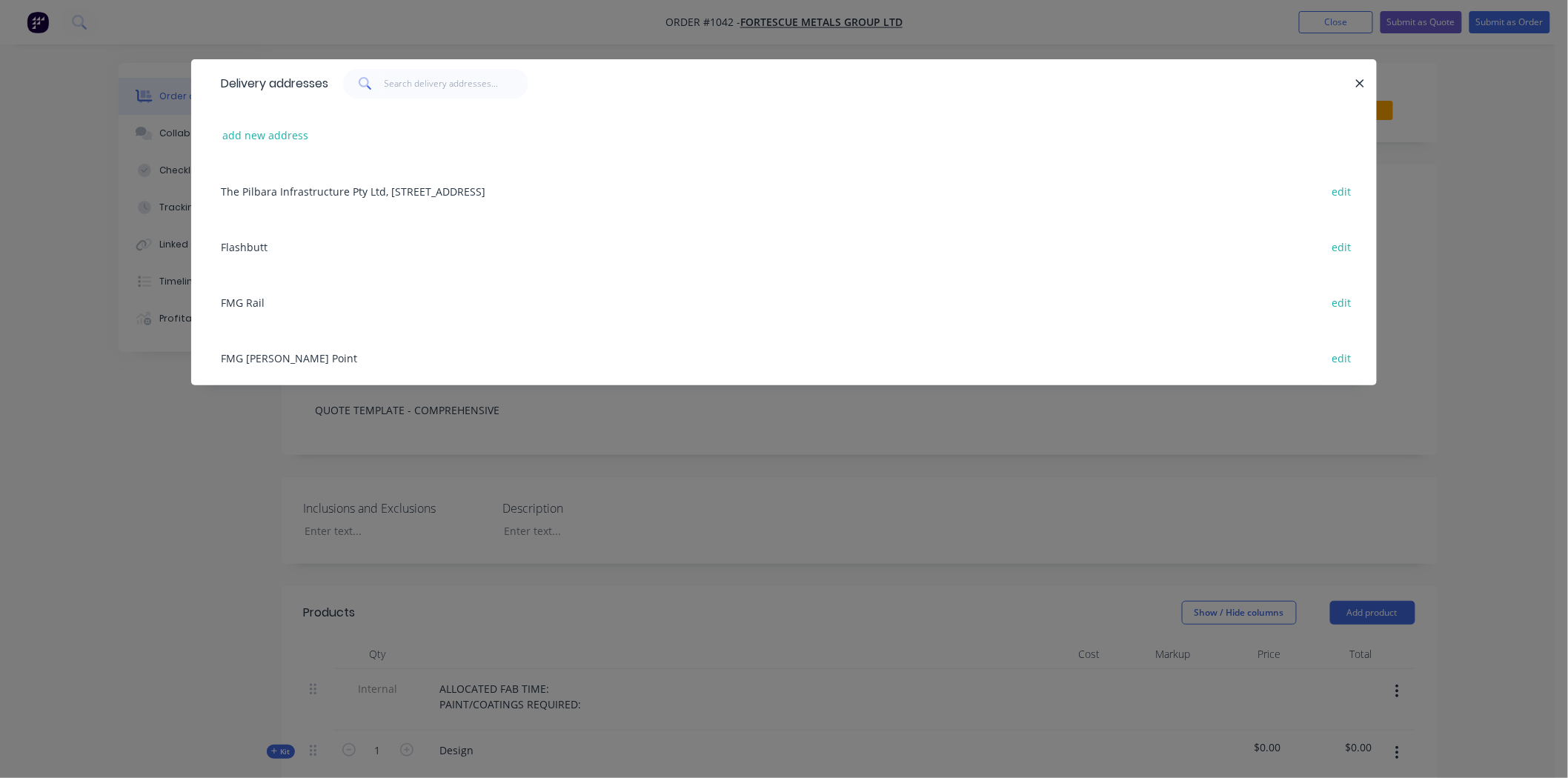
click at [396, 186] on div "The Pilbara Infrastructure Pty Ltd, [STREET_ADDRESS] edit" at bounding box center [784, 190] width 1141 height 56
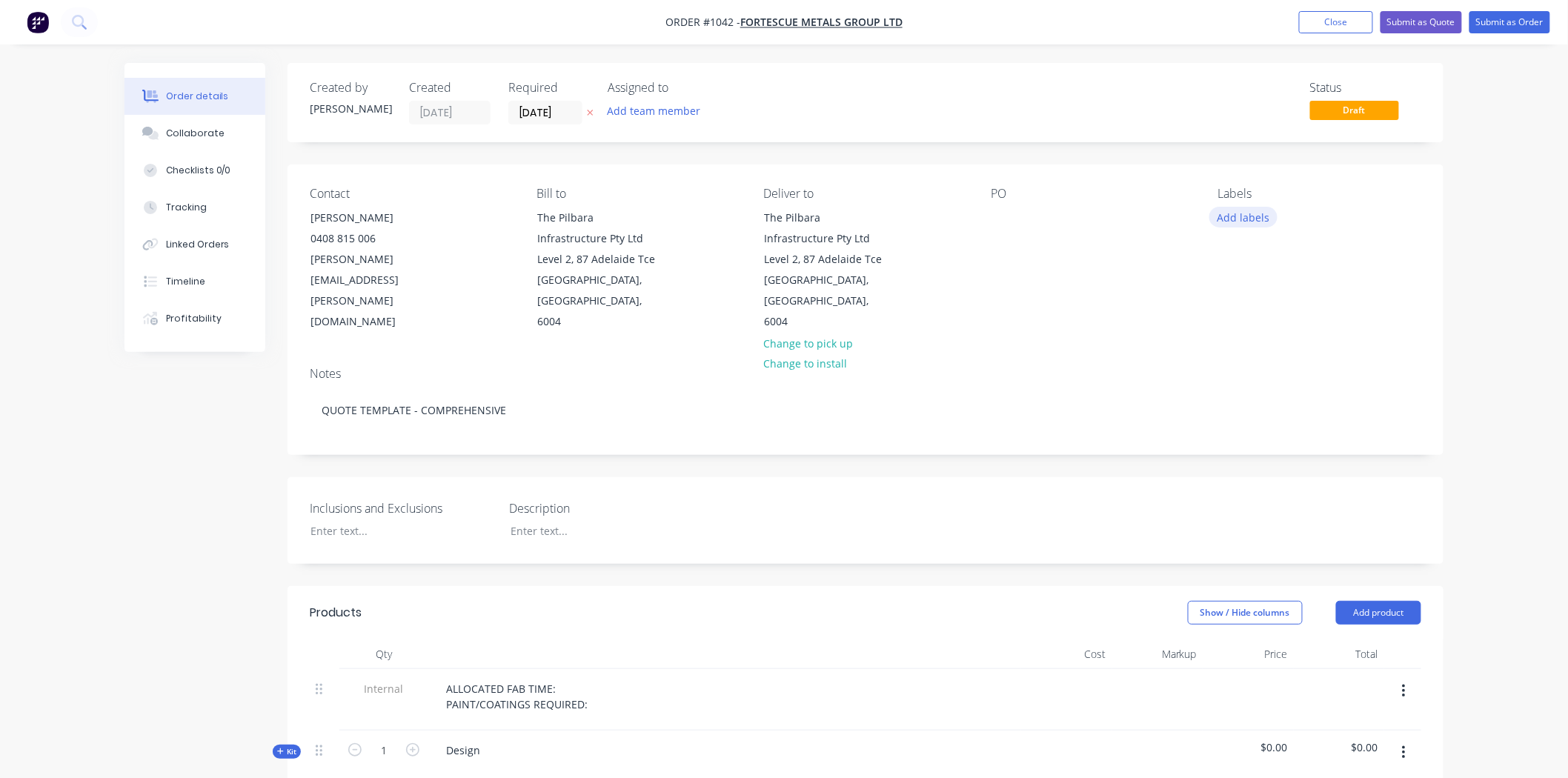
click at [1235, 220] on button "Add labels" at bounding box center [1243, 217] width 68 height 20
click at [1242, 373] on div at bounding box center [1244, 379] width 29 height 29
click at [728, 504] on div "Inclusions and Exclusions Description" at bounding box center [865, 519] width 1156 height 86
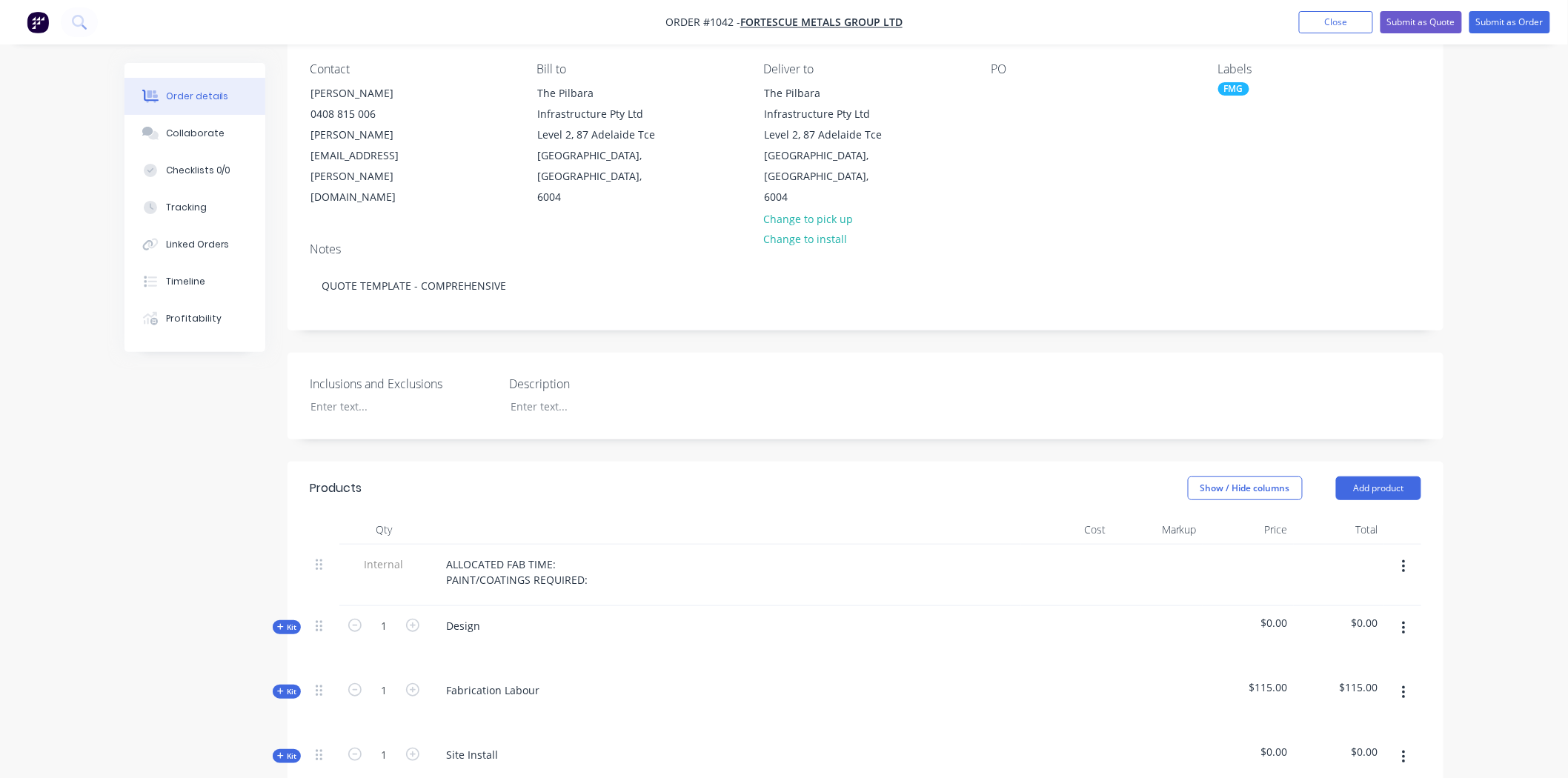
scroll to position [82, 0]
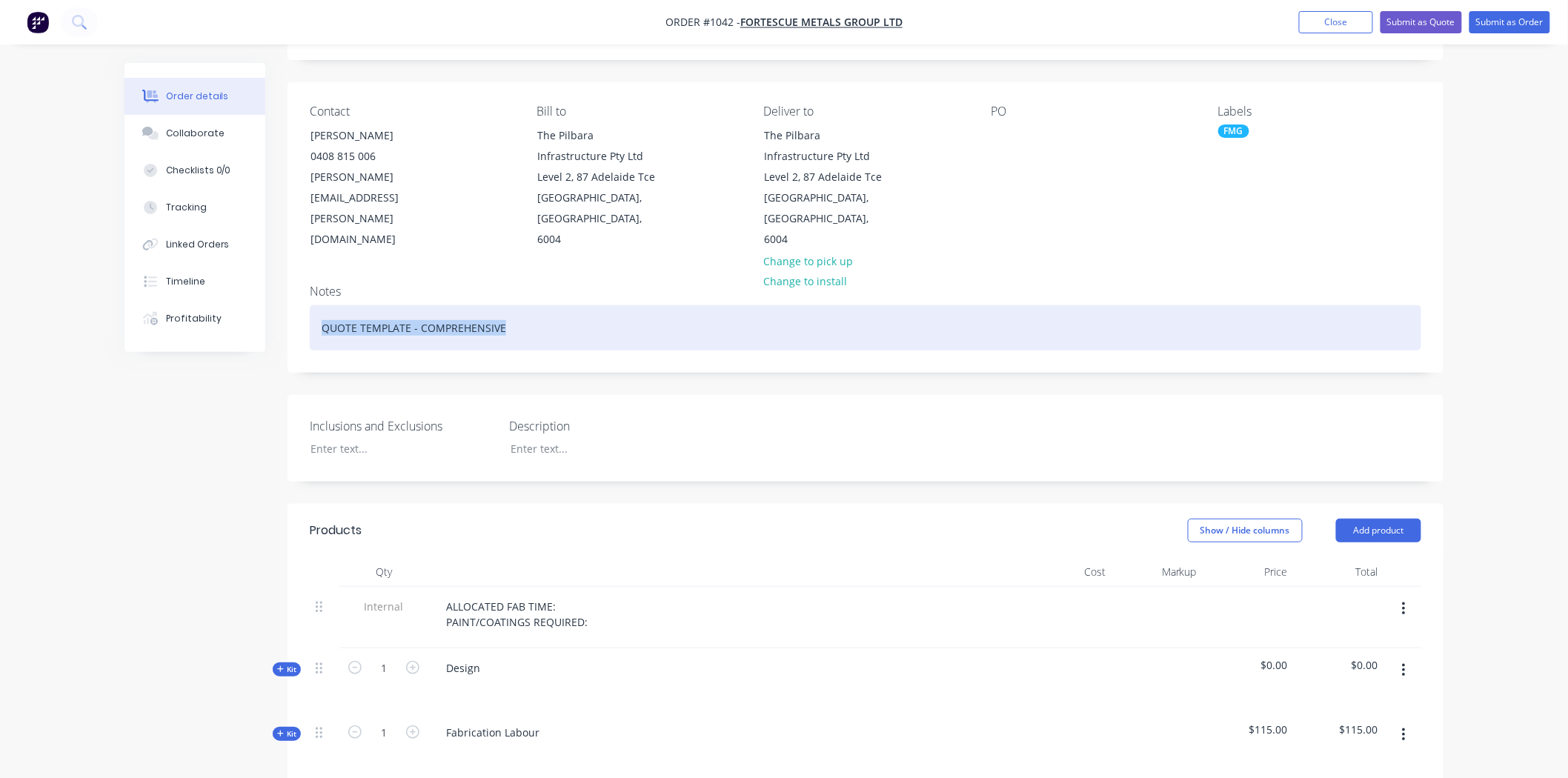
drag, startPoint x: 522, startPoint y: 307, endPoint x: 291, endPoint y: 308, distance: 231.0
click at [291, 308] on div "Notes QUOTE TEMPLATE - COMPREHENSIVE" at bounding box center [865, 322] width 1156 height 99
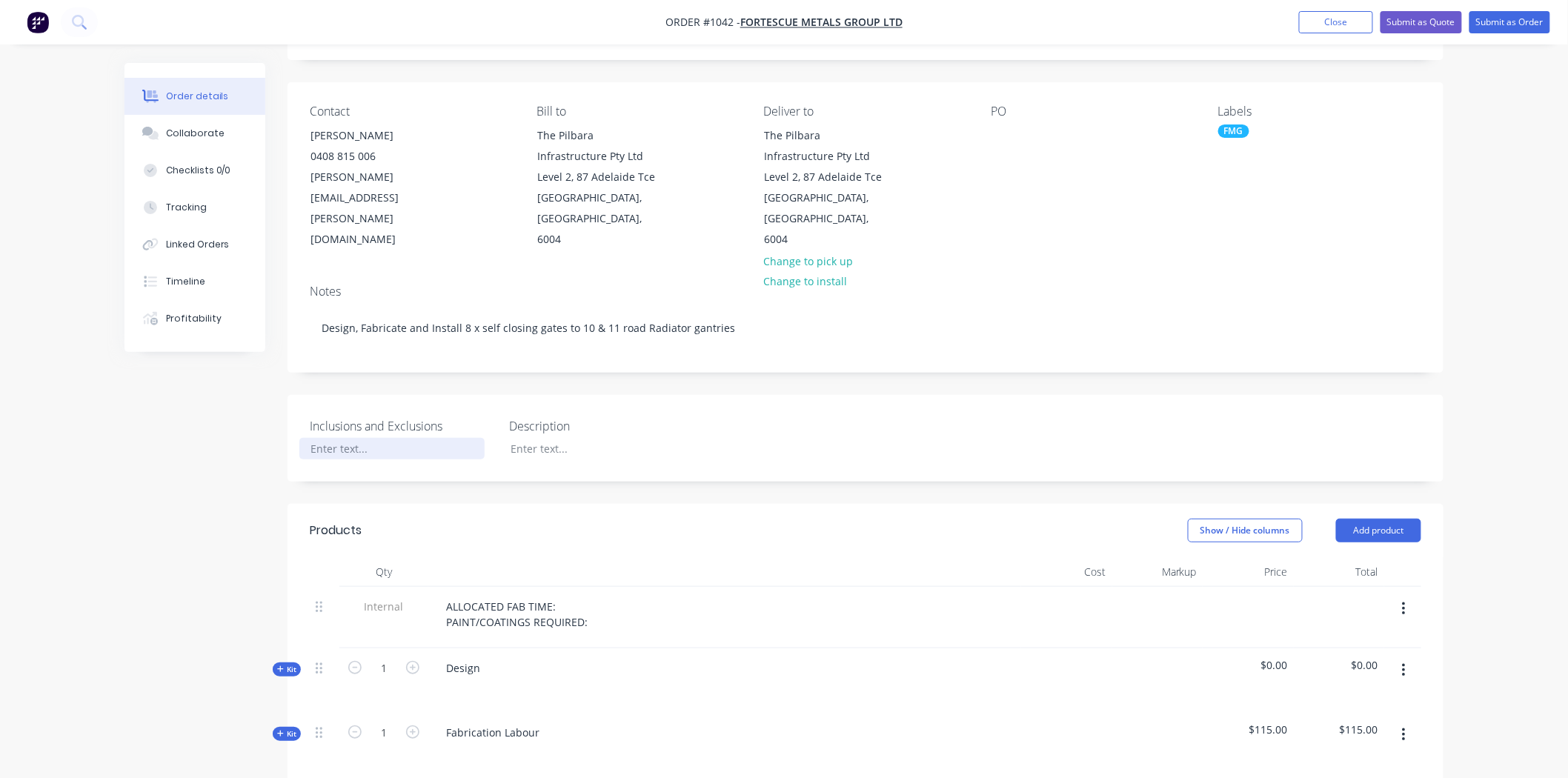
click at [390, 438] on div at bounding box center [391, 448] width 185 height 21
